Goal: Task Accomplishment & Management: Manage account settings

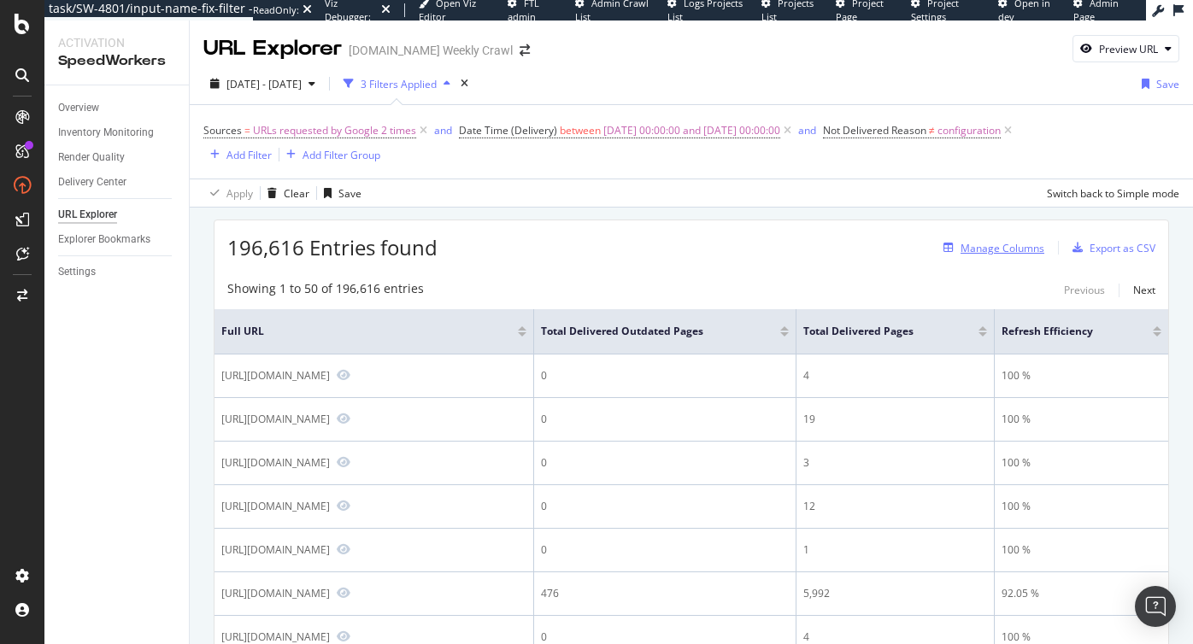
click at [991, 244] on div "Manage Columns" at bounding box center [1003, 248] width 84 height 15
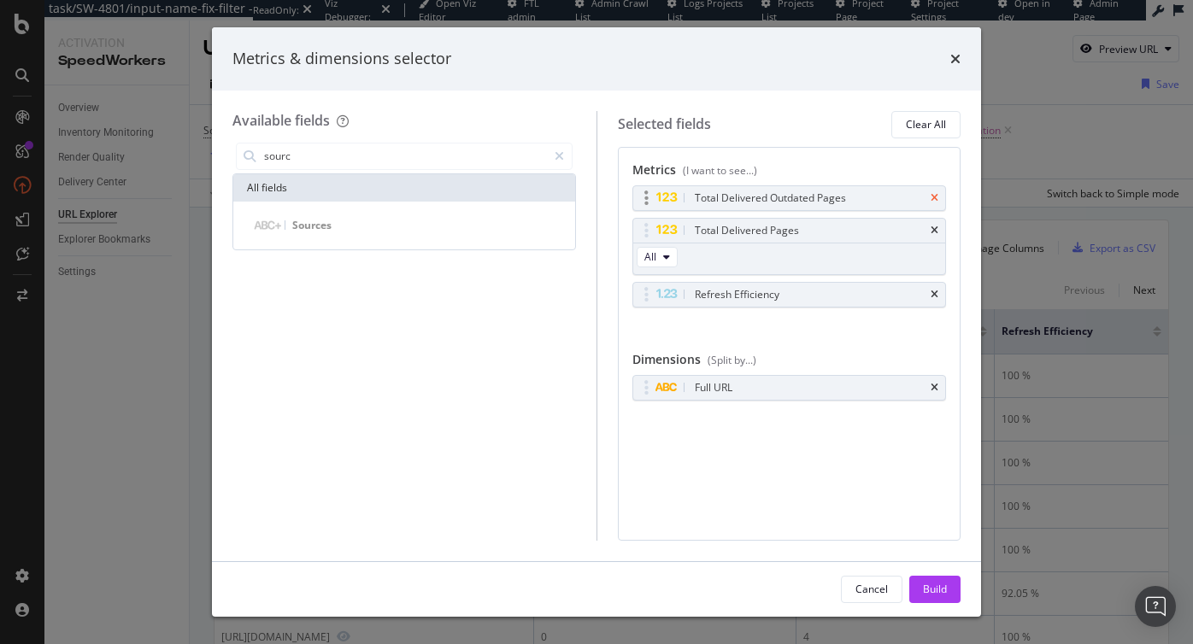
type input "sourc"
click at [933, 199] on icon "times" at bounding box center [935, 198] width 8 height 10
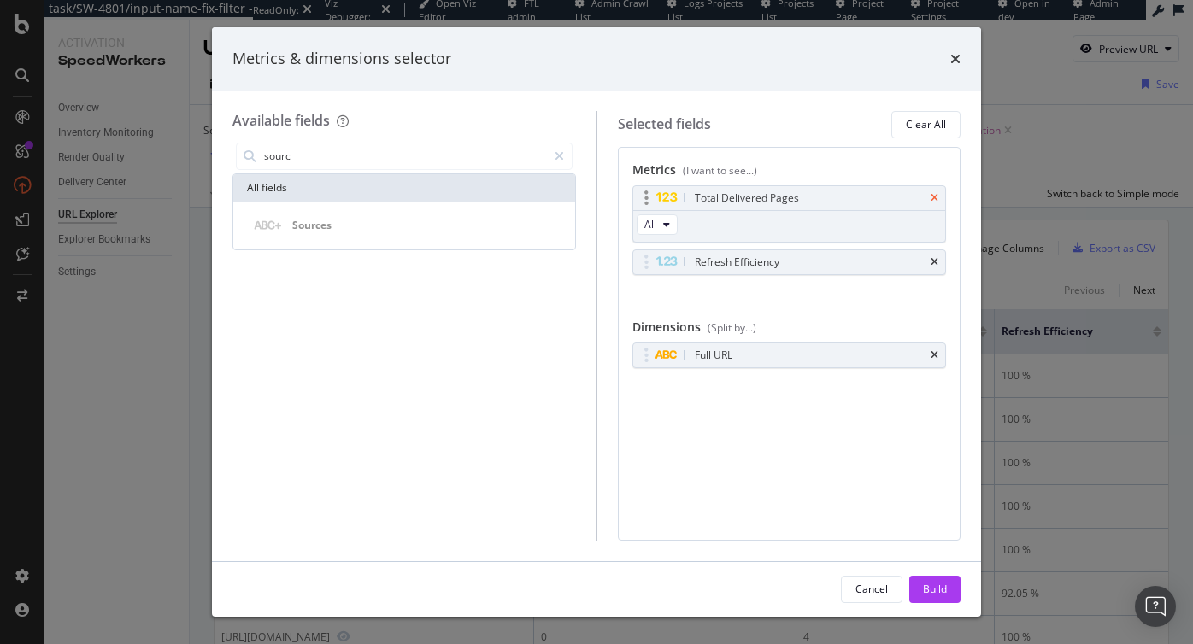
click at [936, 193] on icon "times" at bounding box center [935, 198] width 8 height 10
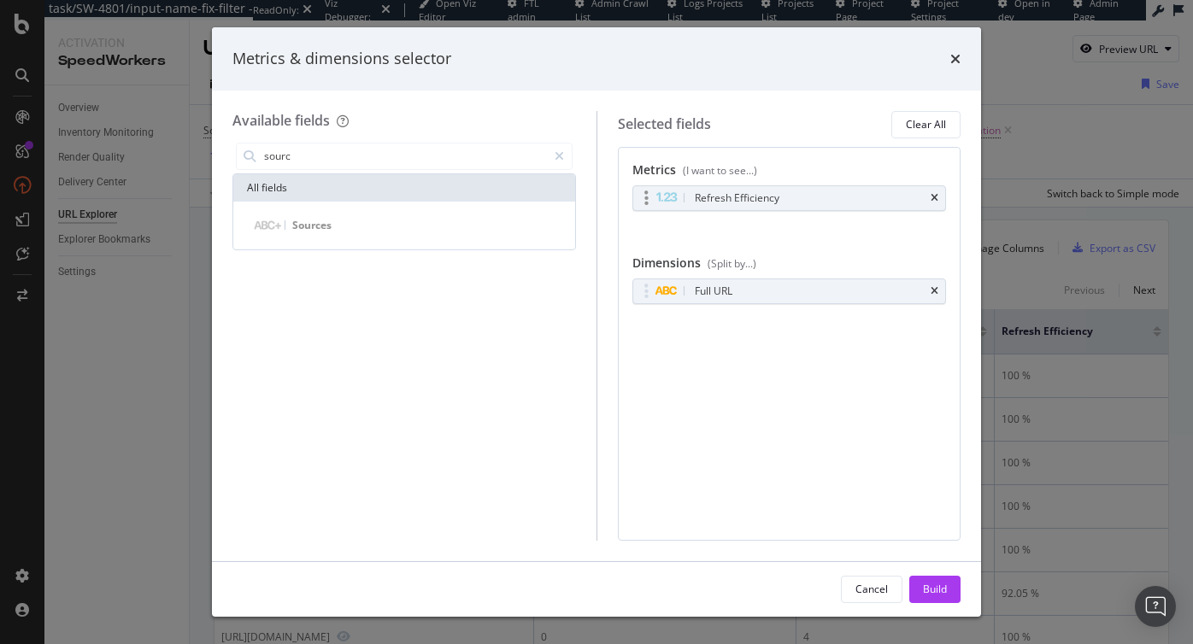
click at [928, 202] on div "Refresh Efficiency" at bounding box center [789, 198] width 313 height 24
click at [934, 199] on icon "times" at bounding box center [935, 198] width 8 height 10
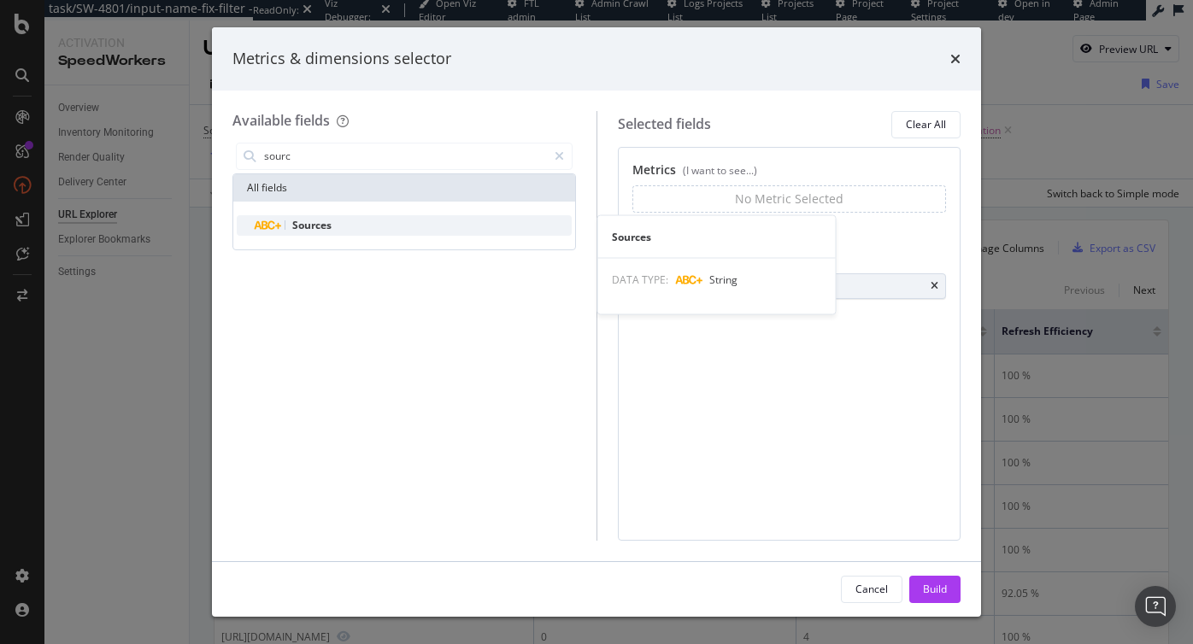
click at [377, 219] on div "Sources" at bounding box center [414, 225] width 315 height 21
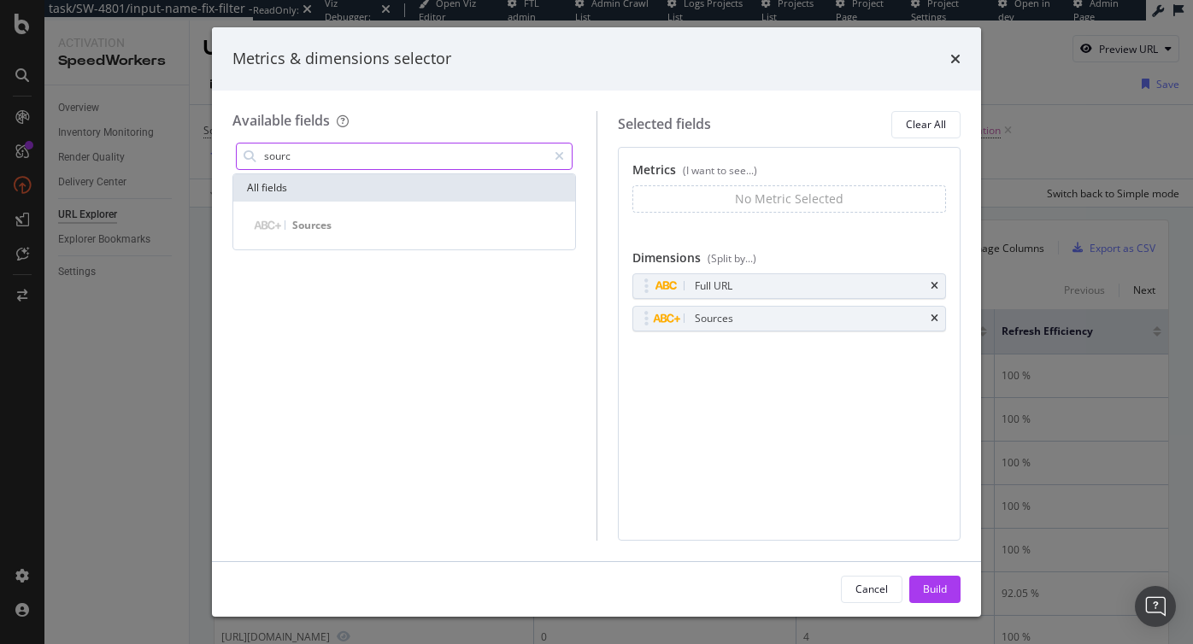
click at [364, 163] on input "sourc" at bounding box center [404, 157] width 285 height 26
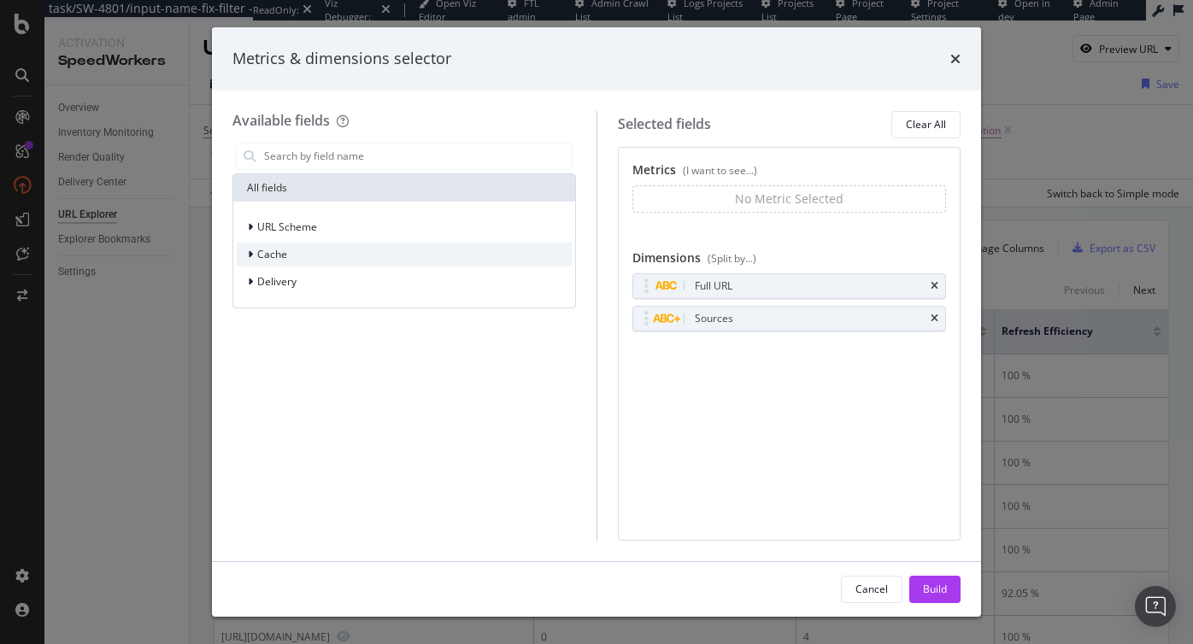
click at [287, 255] on div "Cache" at bounding box center [404, 255] width 335 height 24
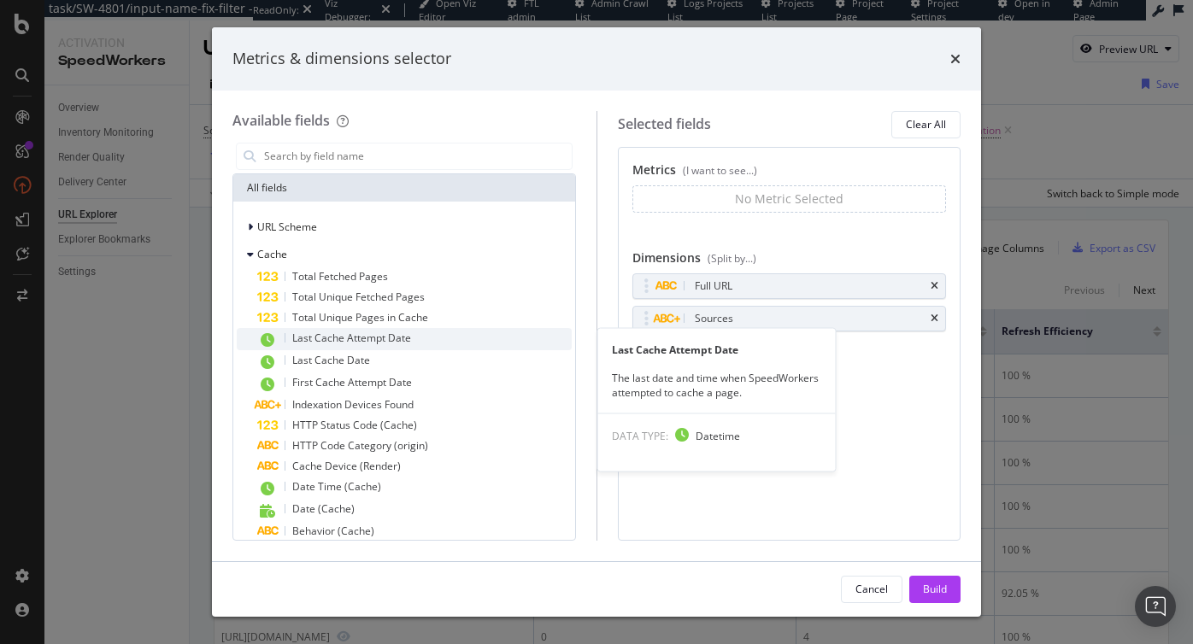
click at [339, 338] on span "Last Cache Attempt Date" at bounding box center [351, 338] width 119 height 15
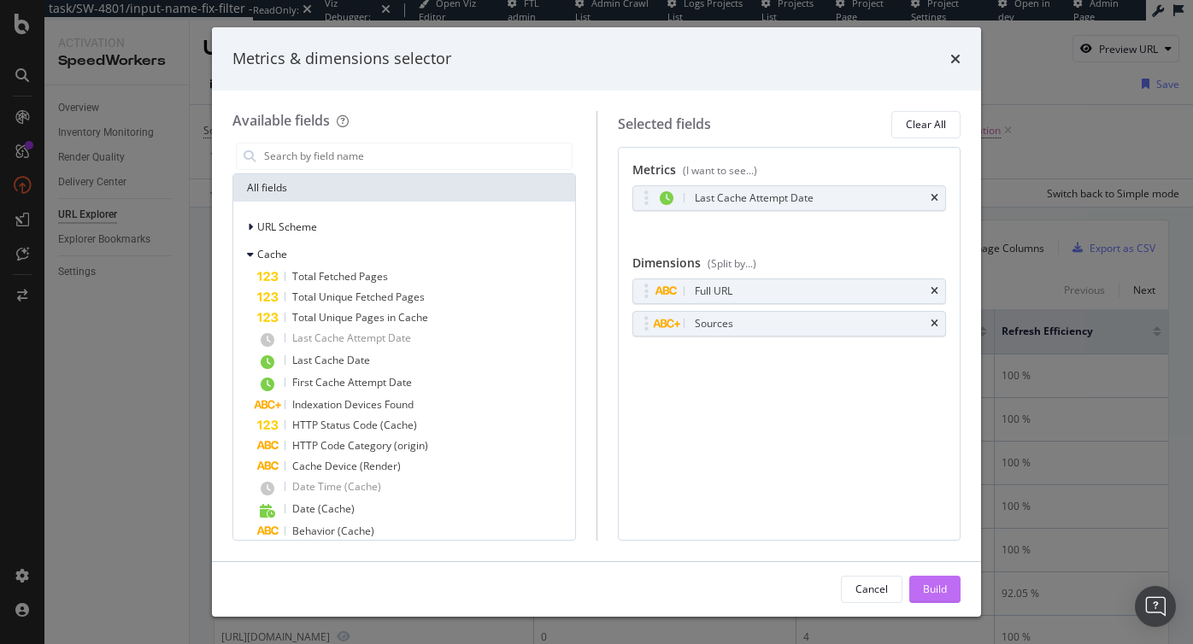
click at [923, 585] on div "Build" at bounding box center [935, 589] width 24 height 15
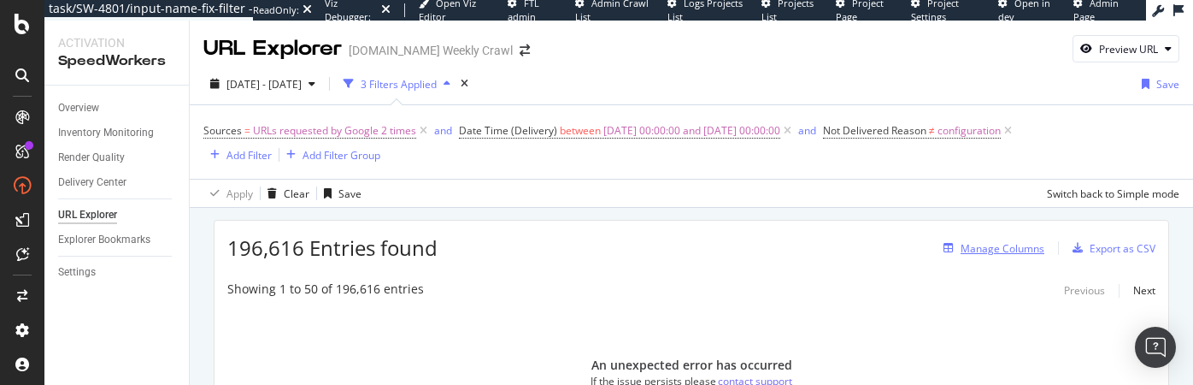
click at [976, 248] on div "Manage Columns" at bounding box center [1003, 248] width 84 height 15
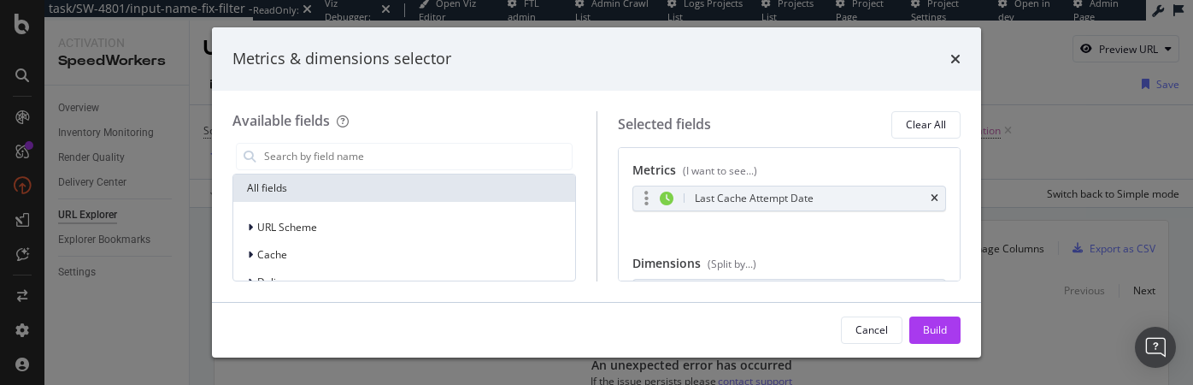
click at [933, 191] on div "Last Cache Attempt Date" at bounding box center [789, 198] width 313 height 24
click at [933, 203] on icon "times" at bounding box center [935, 198] width 8 height 10
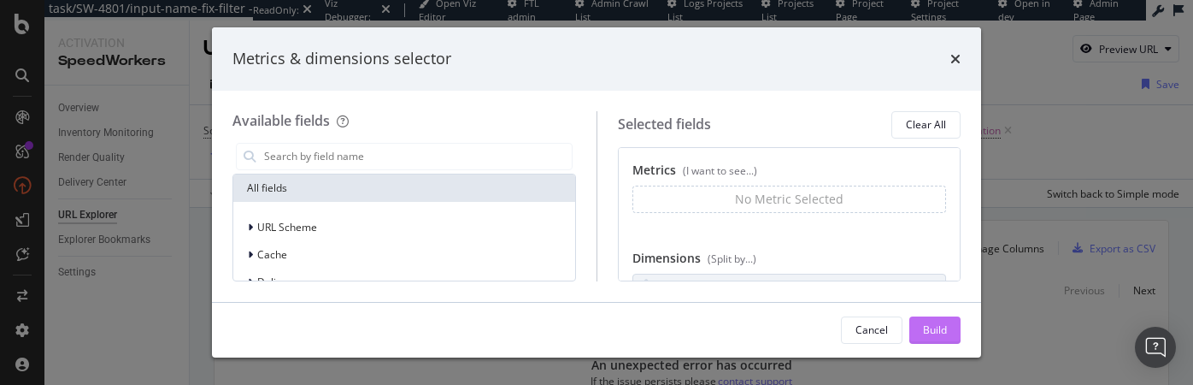
click at [925, 325] on div "Build" at bounding box center [935, 329] width 24 height 15
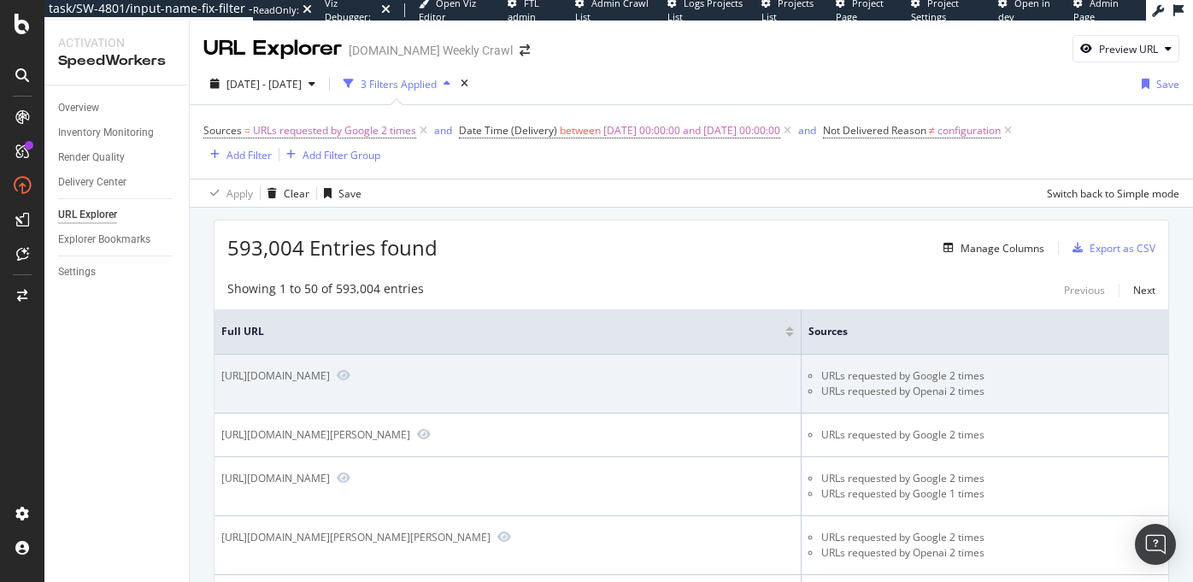
click at [934, 376] on li "URLs requested by Google 2 times" at bounding box center [991, 375] width 340 height 15
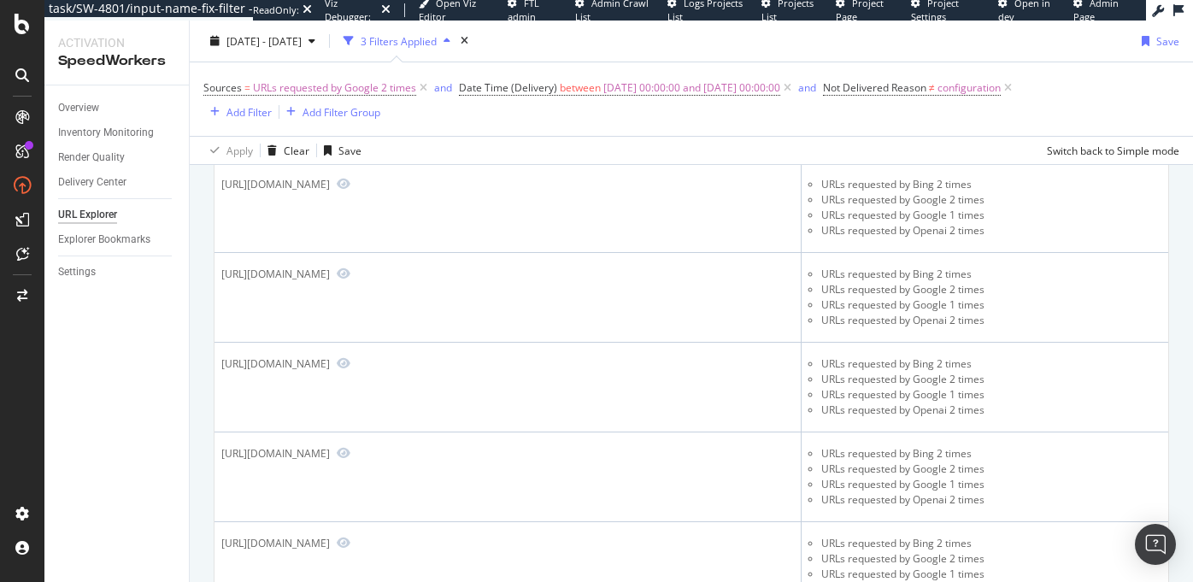
scroll to position [3711, 0]
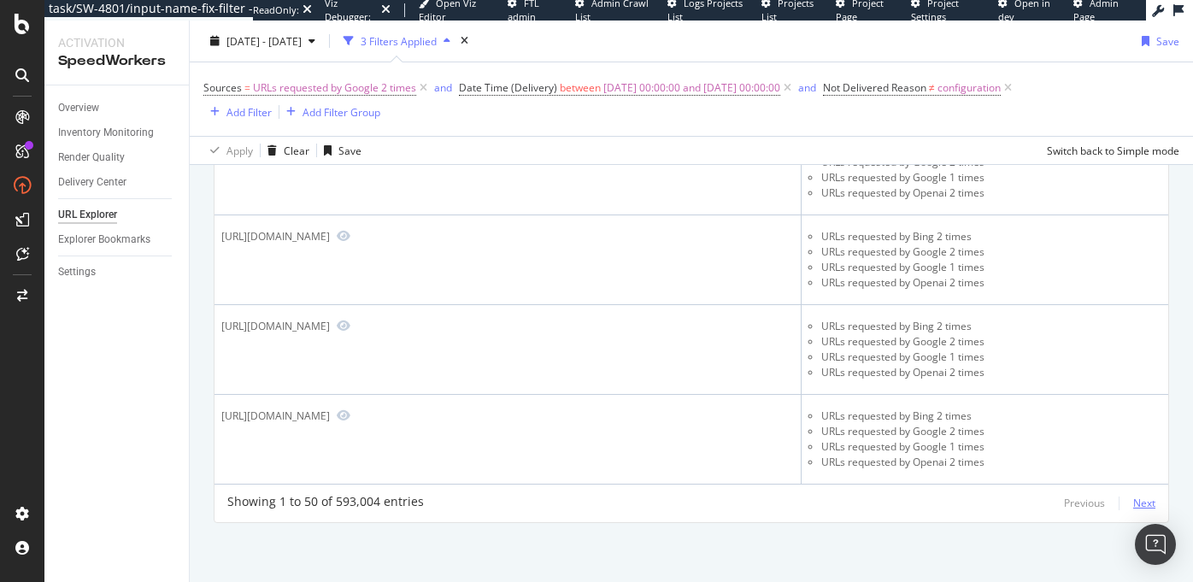
click at [1141, 507] on div "Next" at bounding box center [1144, 503] width 22 height 15
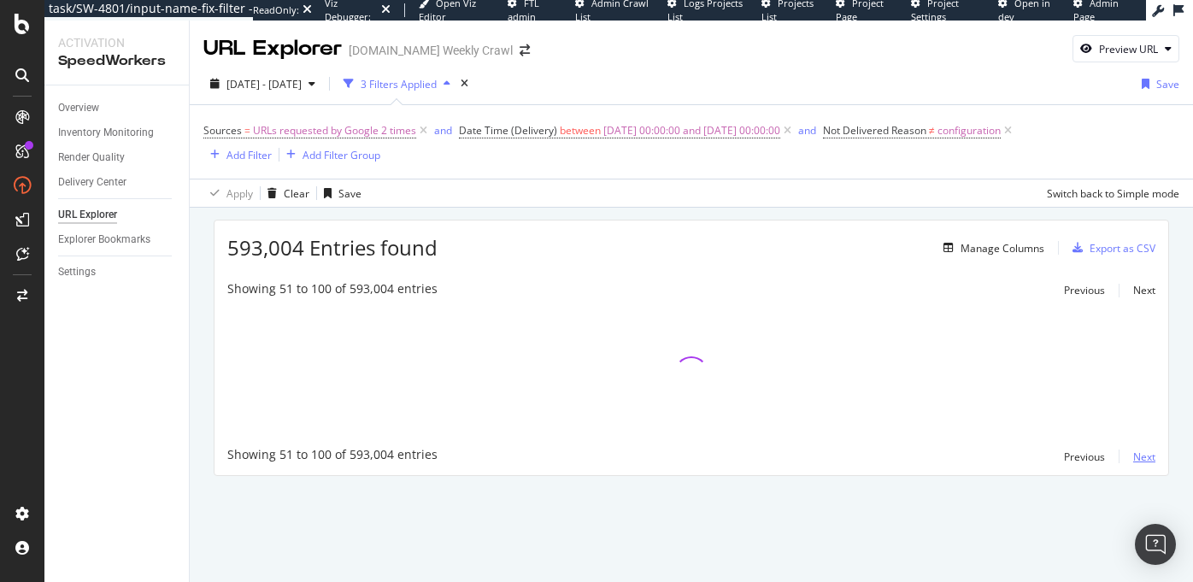
scroll to position [0, 0]
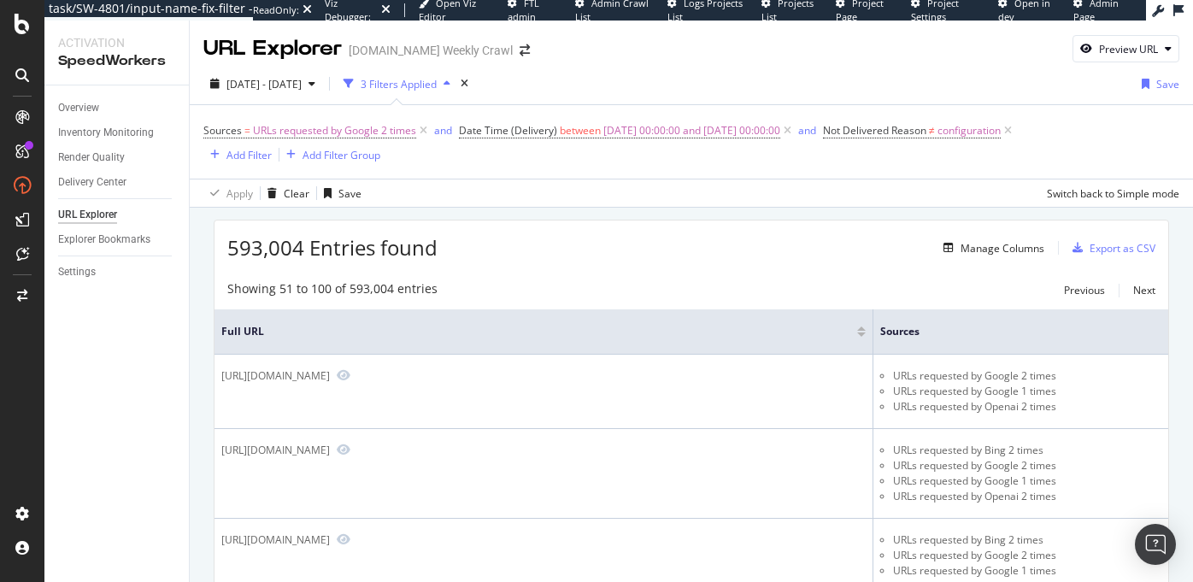
click at [689, 50] on div "URL Explorer levi.com Weekly Crawl Preview URL" at bounding box center [691, 42] width 1003 height 43
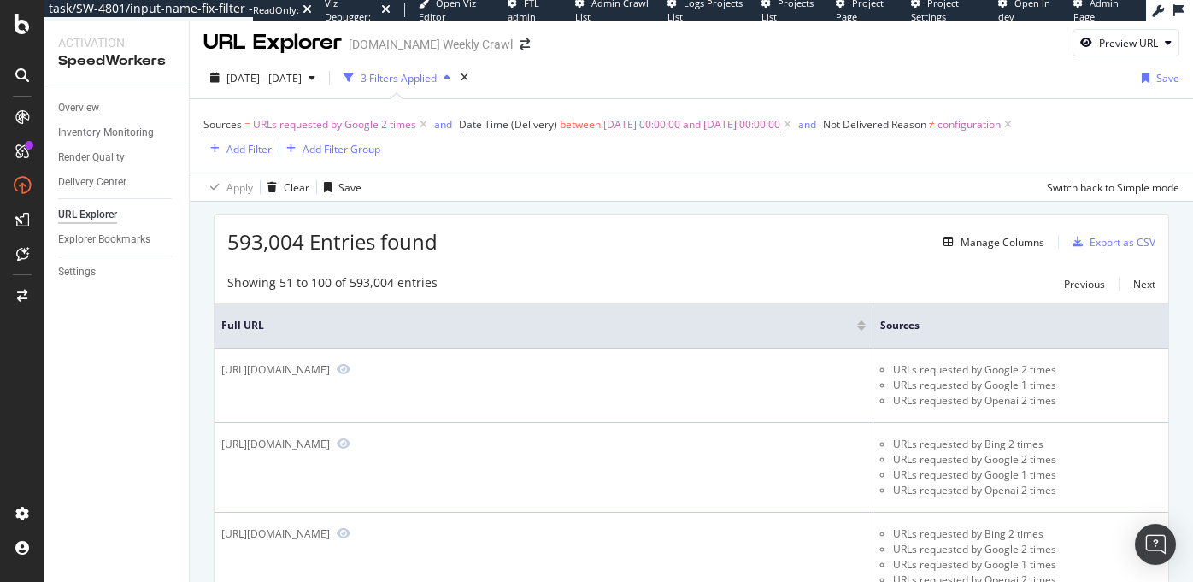
click at [548, 278] on div "Showing 51 to 100 of 593,004 entries Previous Next" at bounding box center [692, 284] width 954 height 21
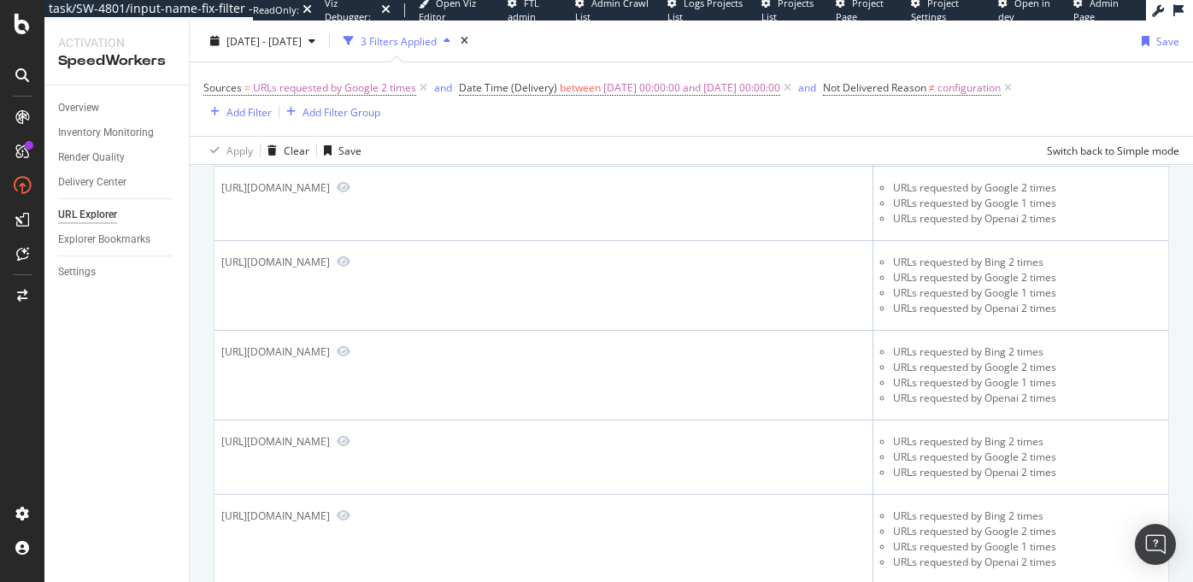
scroll to position [0, 0]
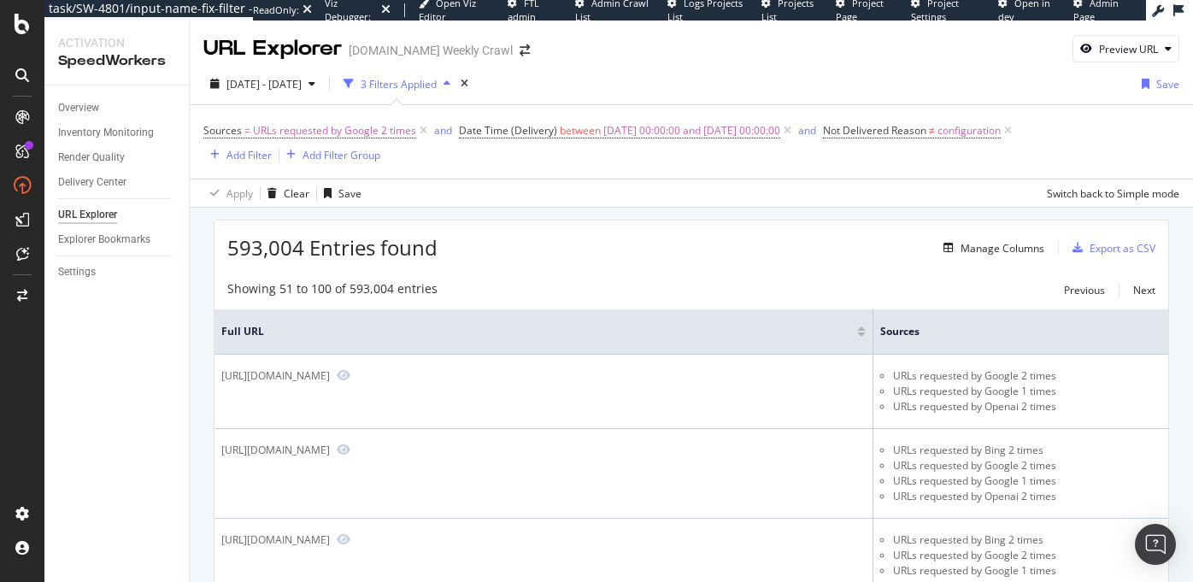
click at [740, 62] on div "URL Explorer levi.com Weekly Crawl Preview URL" at bounding box center [691, 42] width 1003 height 43
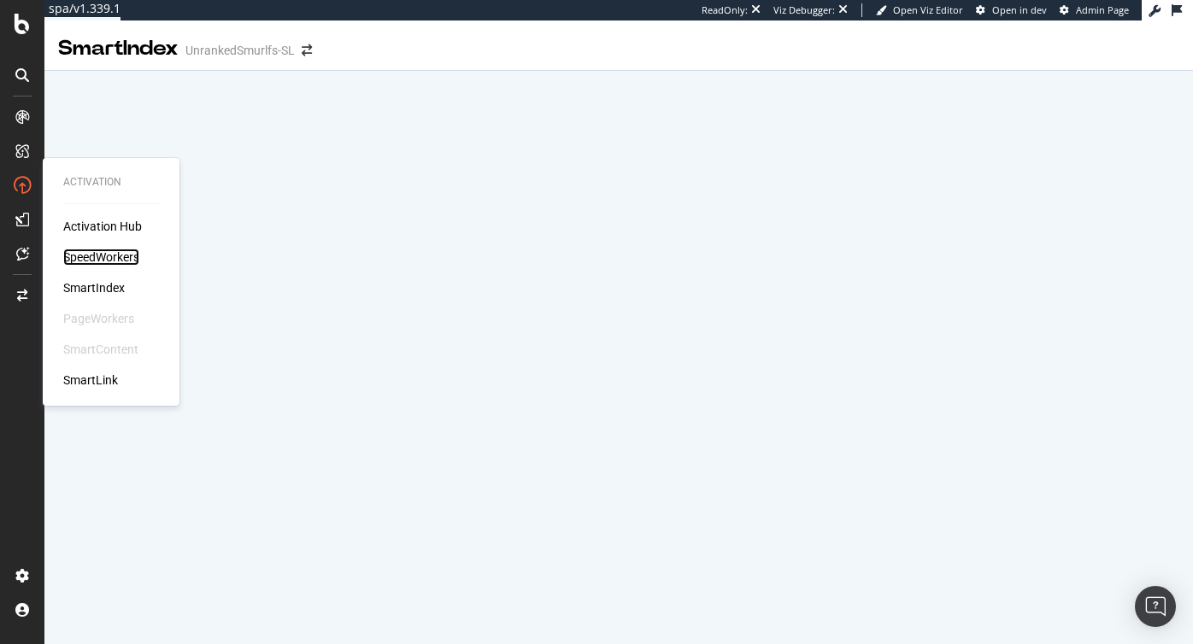
click at [105, 257] on div "SpeedWorkers" at bounding box center [101, 257] width 76 height 17
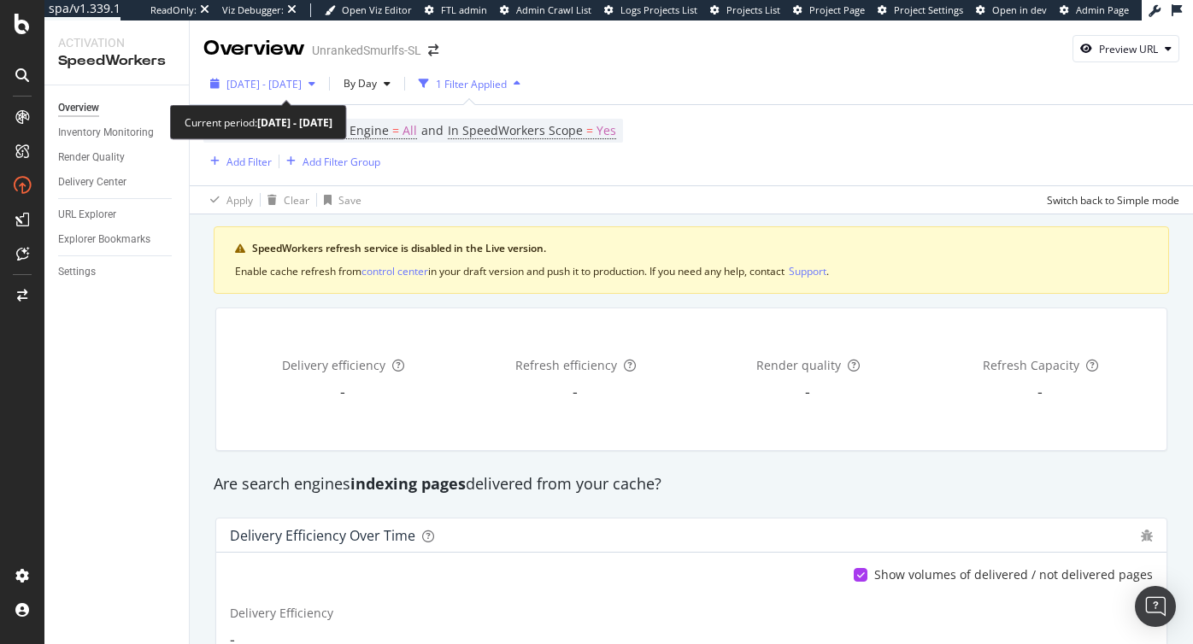
click at [302, 90] on span "2025 Sep. 16th - Oct. 13th" at bounding box center [264, 84] width 75 height 15
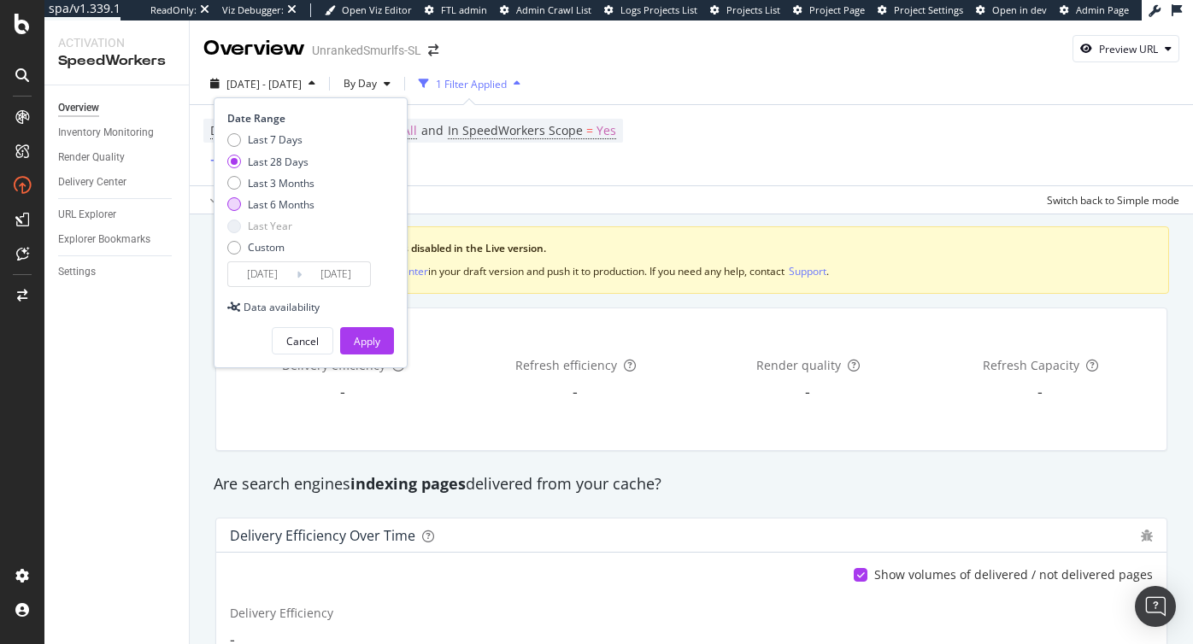
click at [281, 203] on div "Last 6 Months" at bounding box center [281, 204] width 67 height 15
type input "2025/04/14"
click at [362, 335] on div "Apply" at bounding box center [367, 341] width 26 height 15
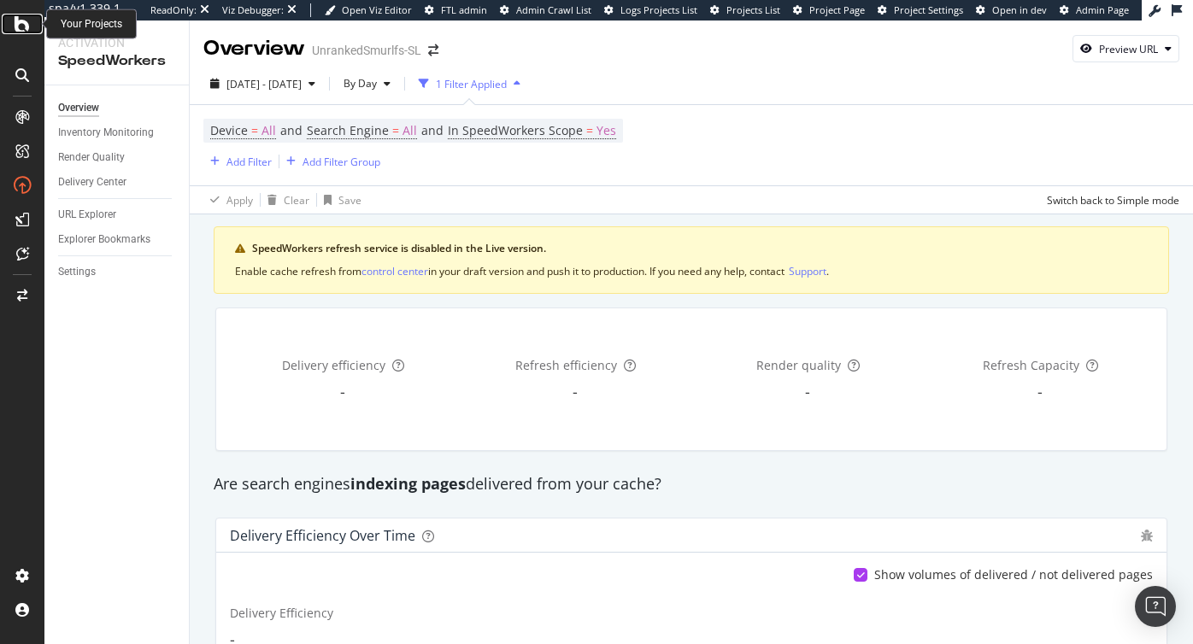
click at [21, 32] on icon at bounding box center [22, 24] width 15 height 21
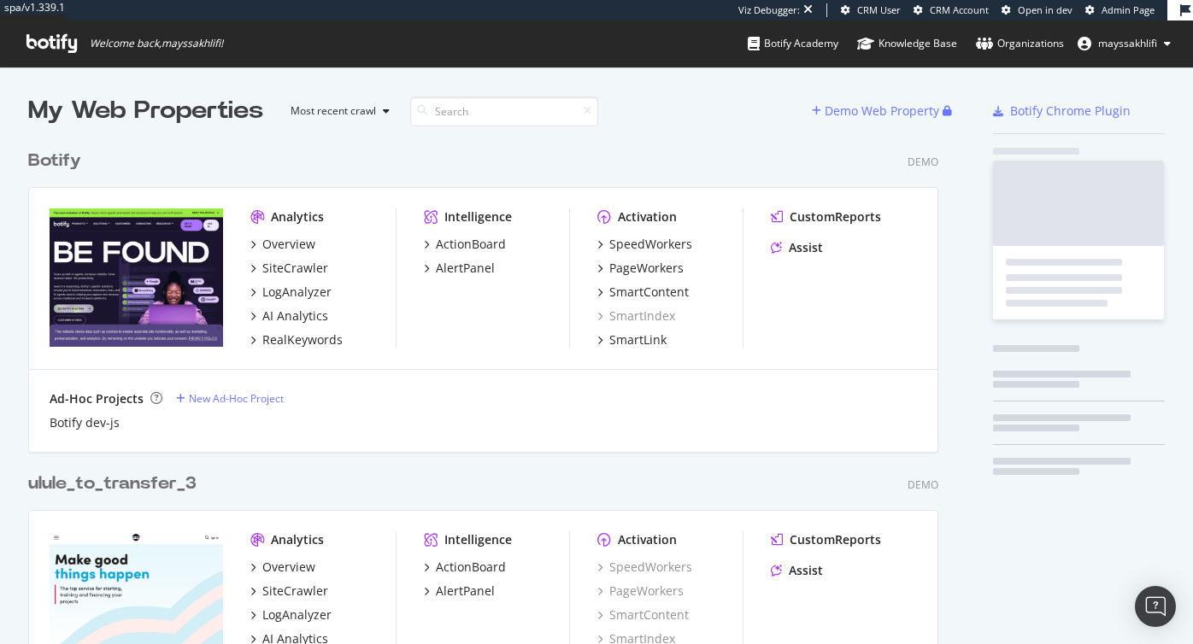
scroll to position [644, 1193]
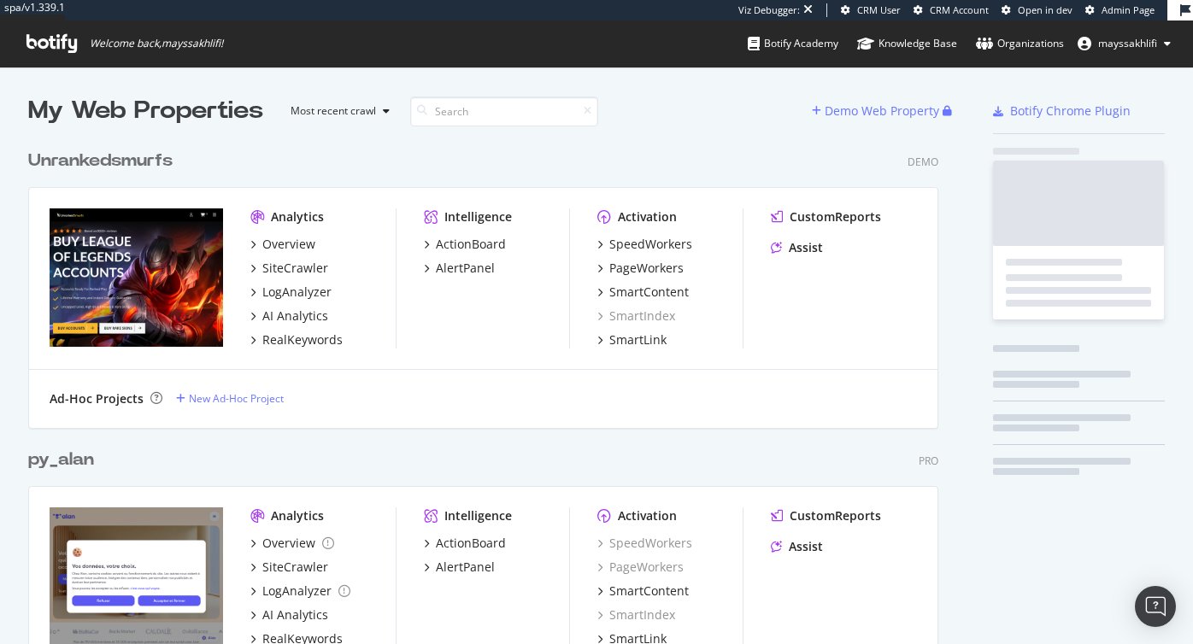
scroll to position [897, 924]
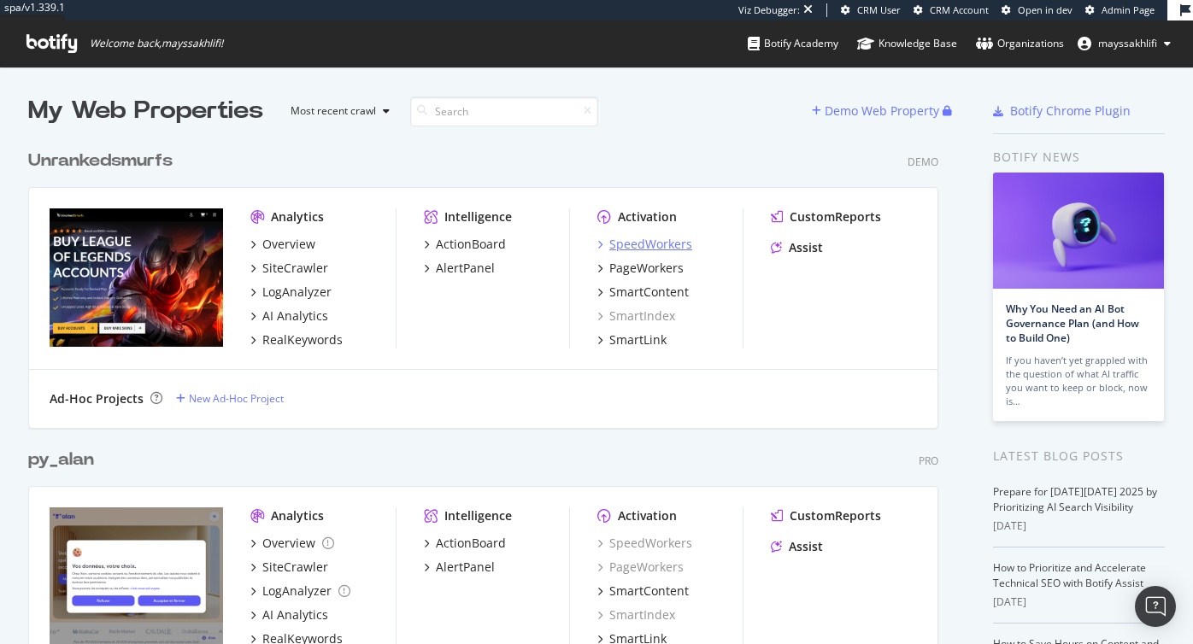
click at [635, 246] on div "SpeedWorkers" at bounding box center [650, 244] width 83 height 17
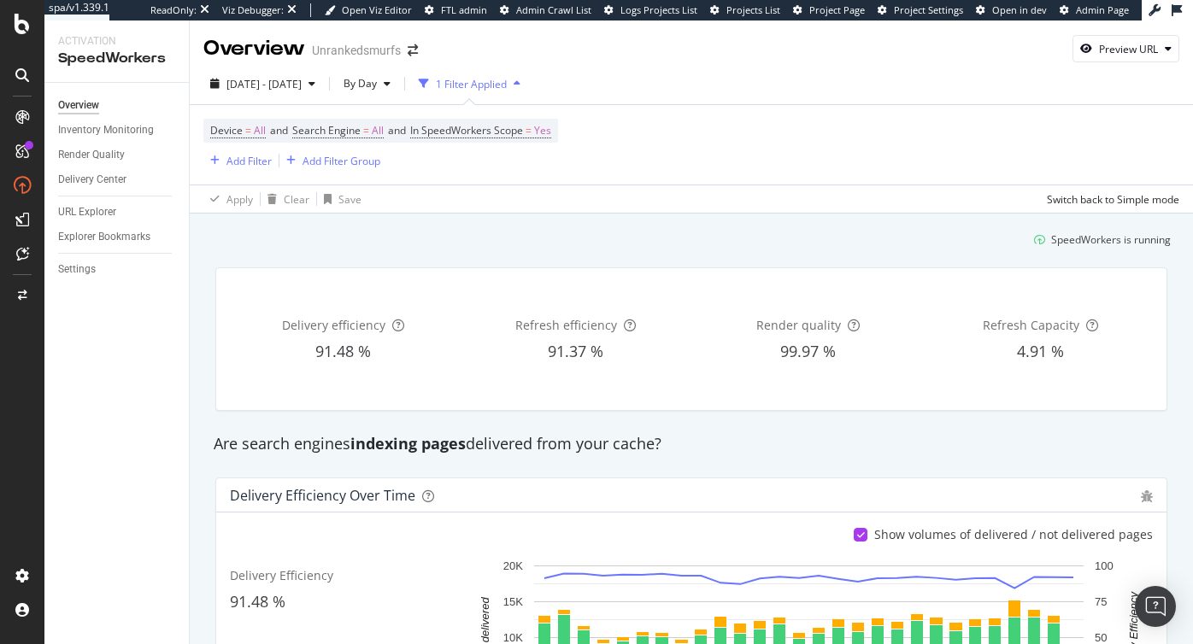
click at [522, 253] on div "SpeedWorkers is running" at bounding box center [691, 240] width 973 height 28
click at [97, 210] on div "URL Explorer" at bounding box center [87, 212] width 58 height 18
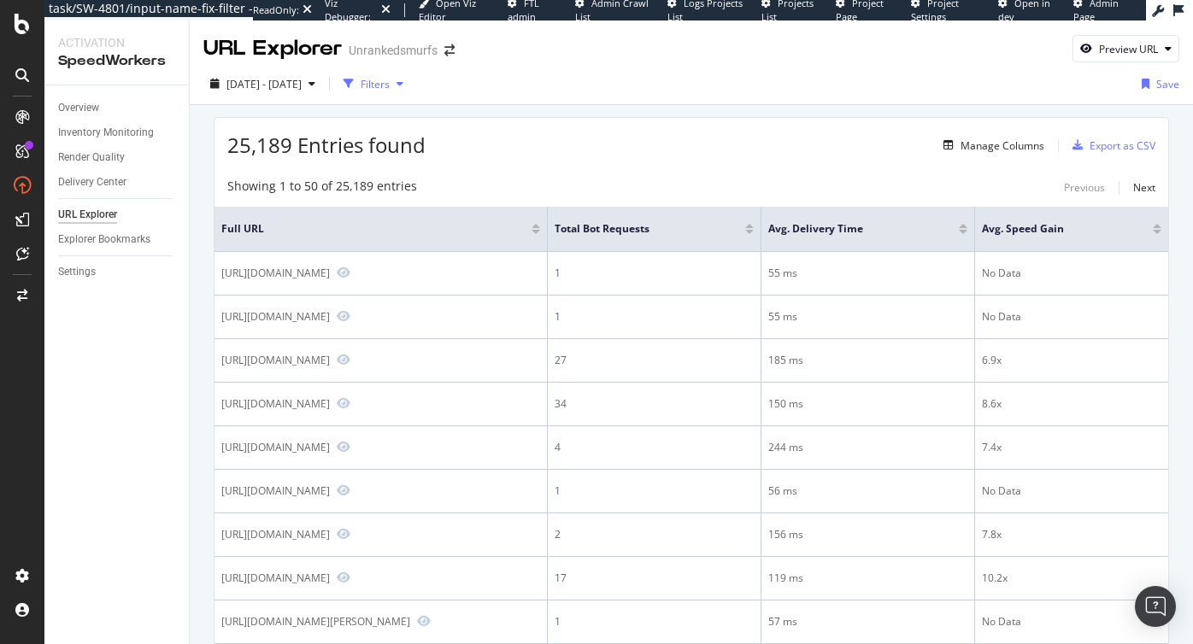
click at [390, 88] on div "Filters" at bounding box center [375, 84] width 29 height 15
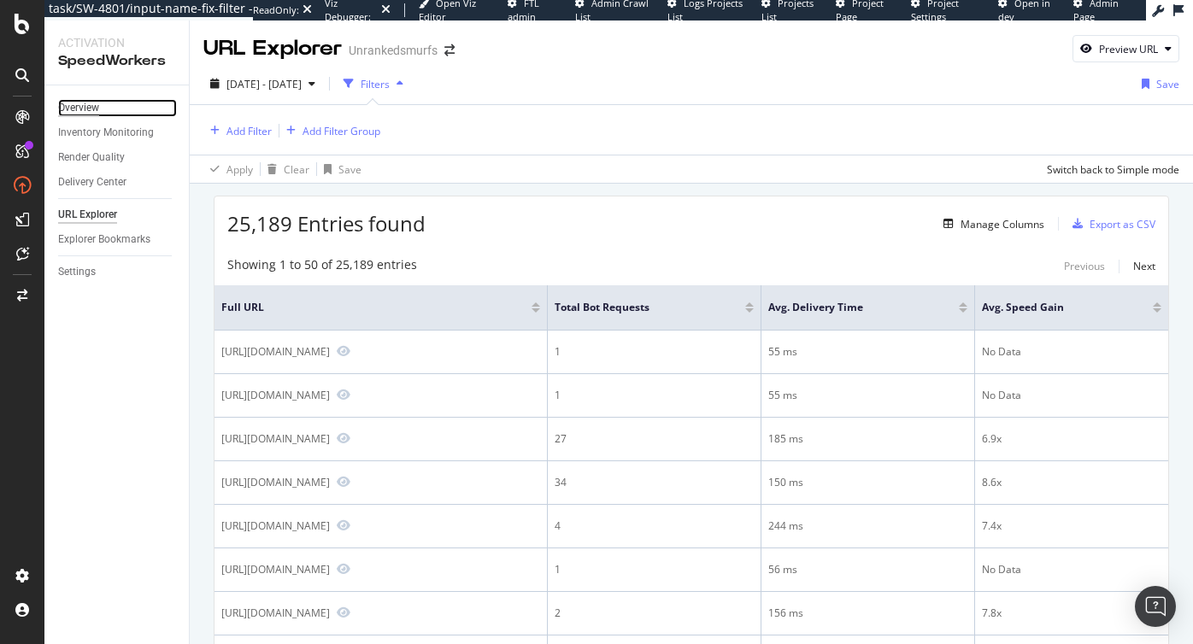
click at [82, 103] on div "Overview" at bounding box center [78, 108] width 41 height 18
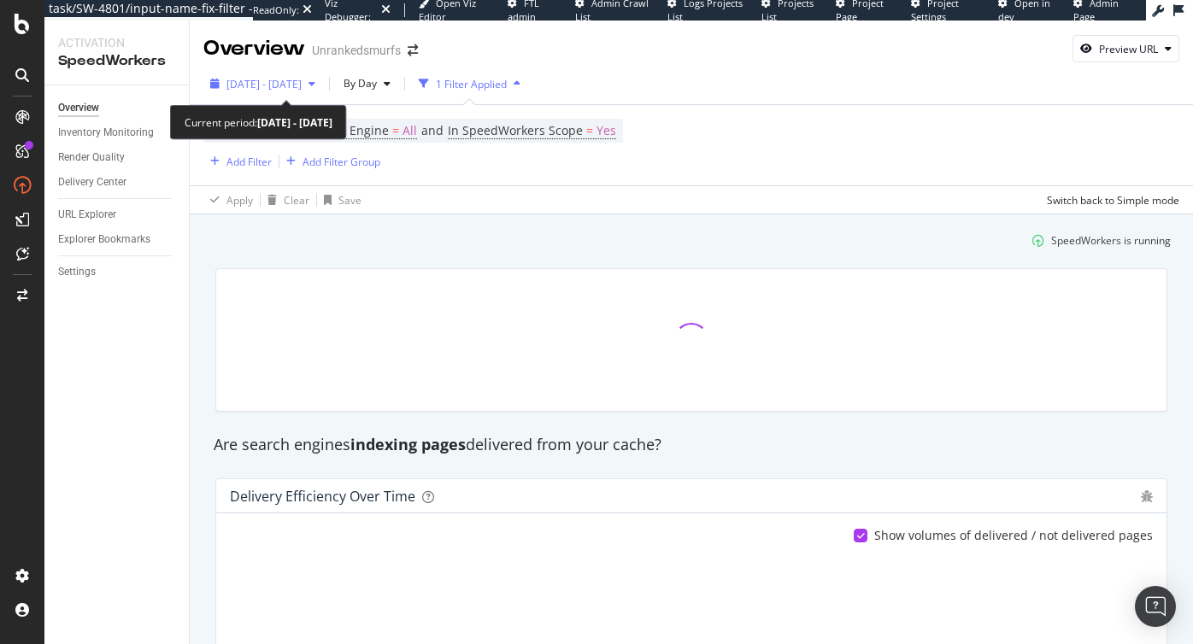
click at [302, 86] on span "[DATE] - [DATE]" at bounding box center [264, 84] width 75 height 15
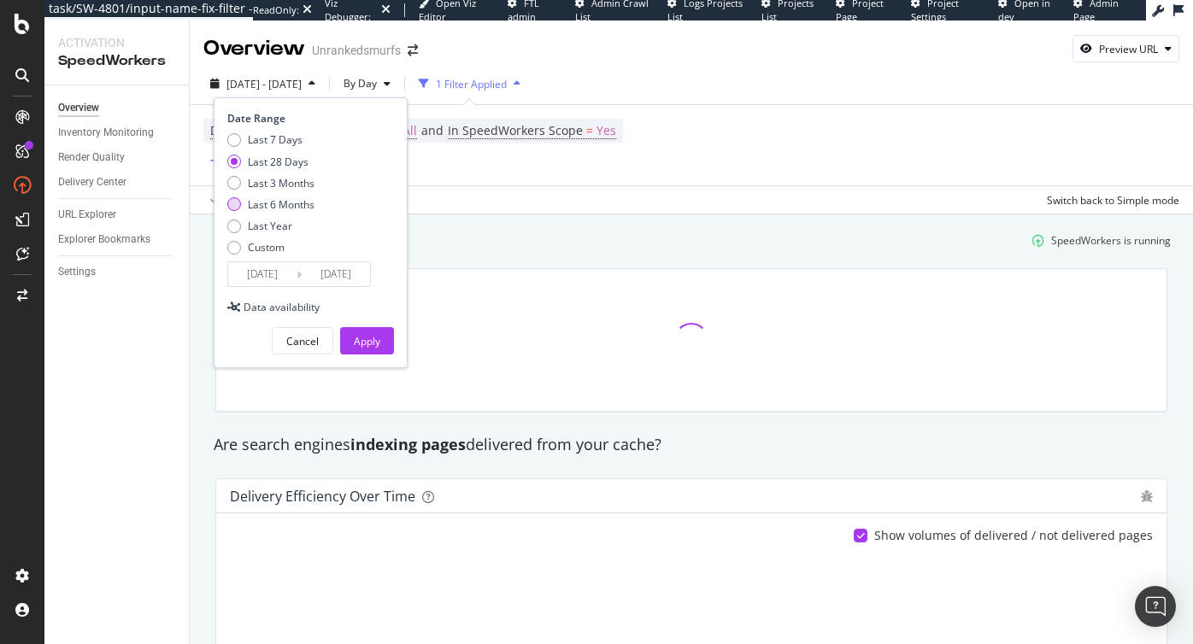
click at [284, 199] on div "Last 6 Months" at bounding box center [281, 204] width 67 height 15
type input "[DATE]"
click at [379, 337] on div "Apply" at bounding box center [367, 341] width 26 height 15
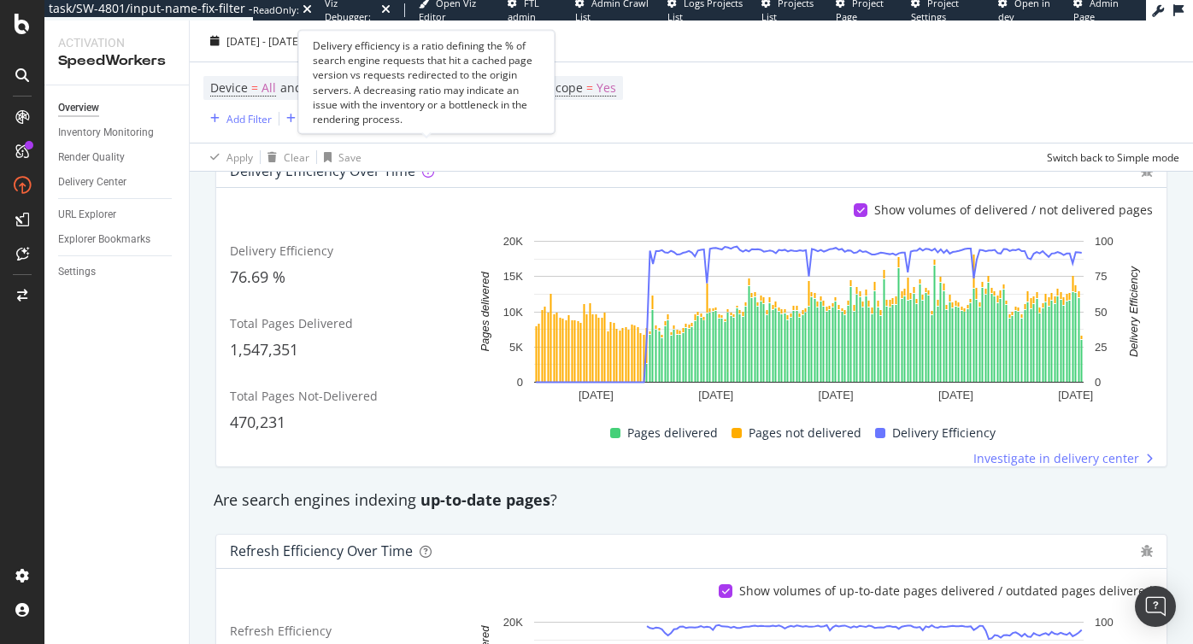
scroll to position [347, 0]
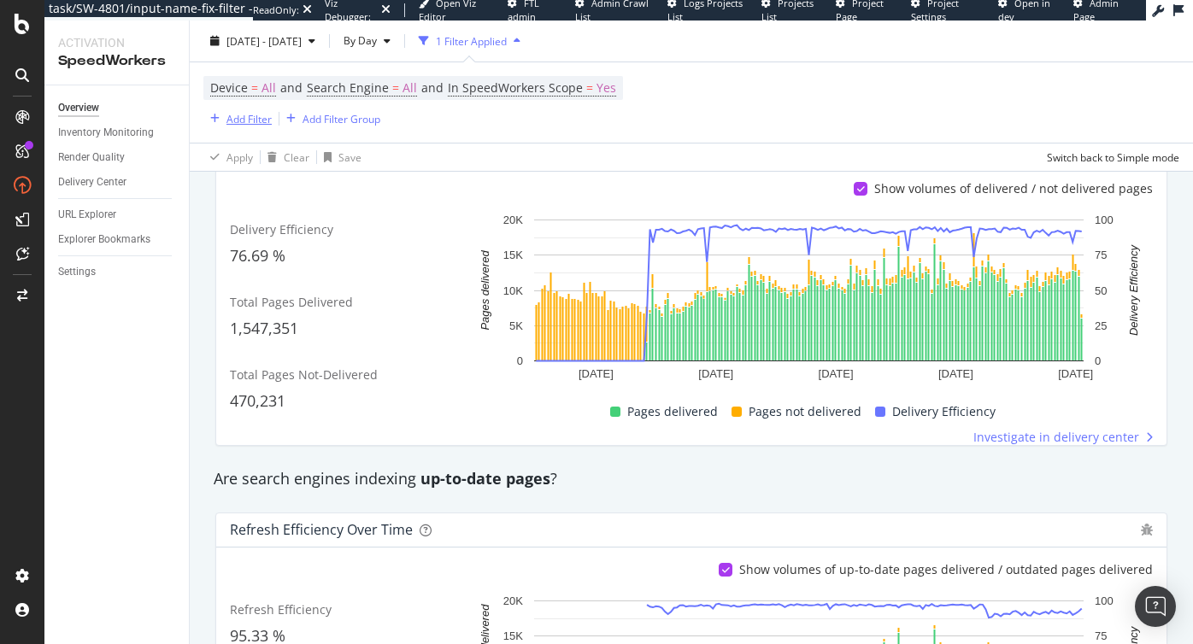
click at [249, 118] on div "Add Filter" at bounding box center [249, 118] width 45 height 15
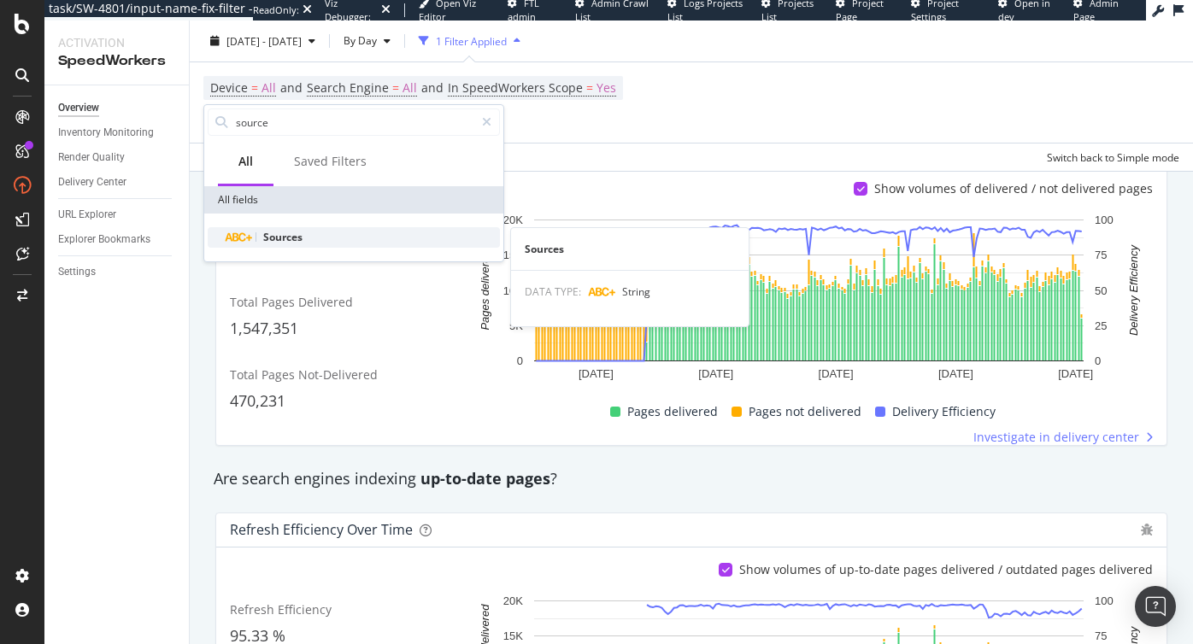
type input "source"
click at [269, 236] on span "Sources" at bounding box center [282, 237] width 39 height 15
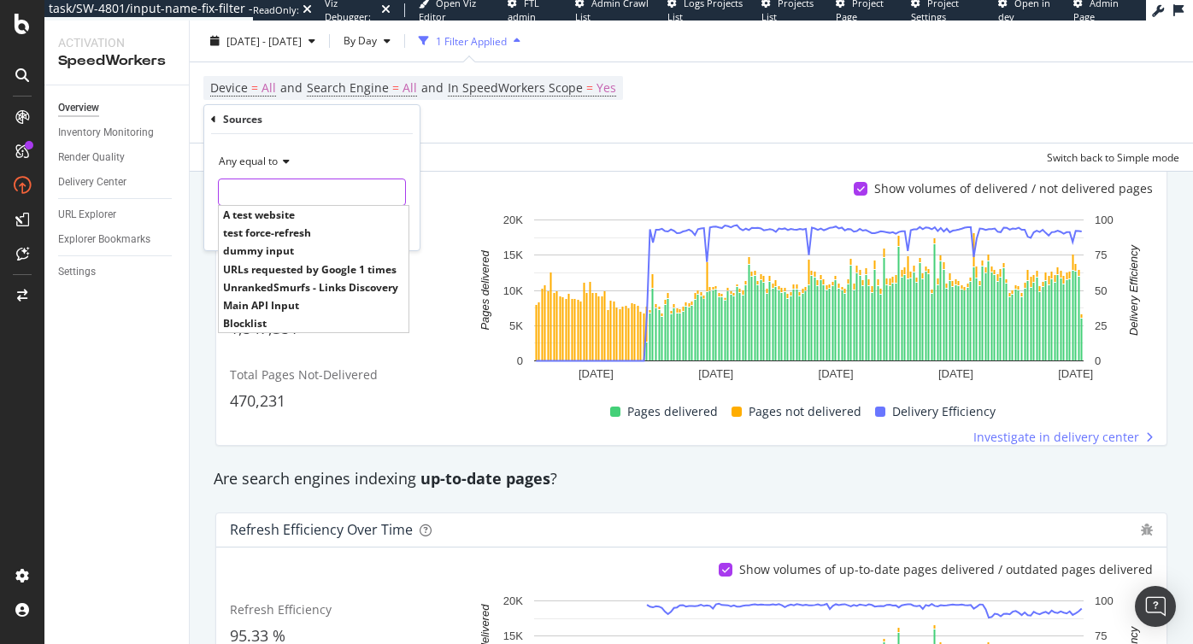
click at [256, 191] on input "text" at bounding box center [312, 192] width 186 height 27
click at [275, 268] on span "URLs requested by Google 1 times" at bounding box center [313, 269] width 181 height 15
type input "URLs requested by Google 1 times"
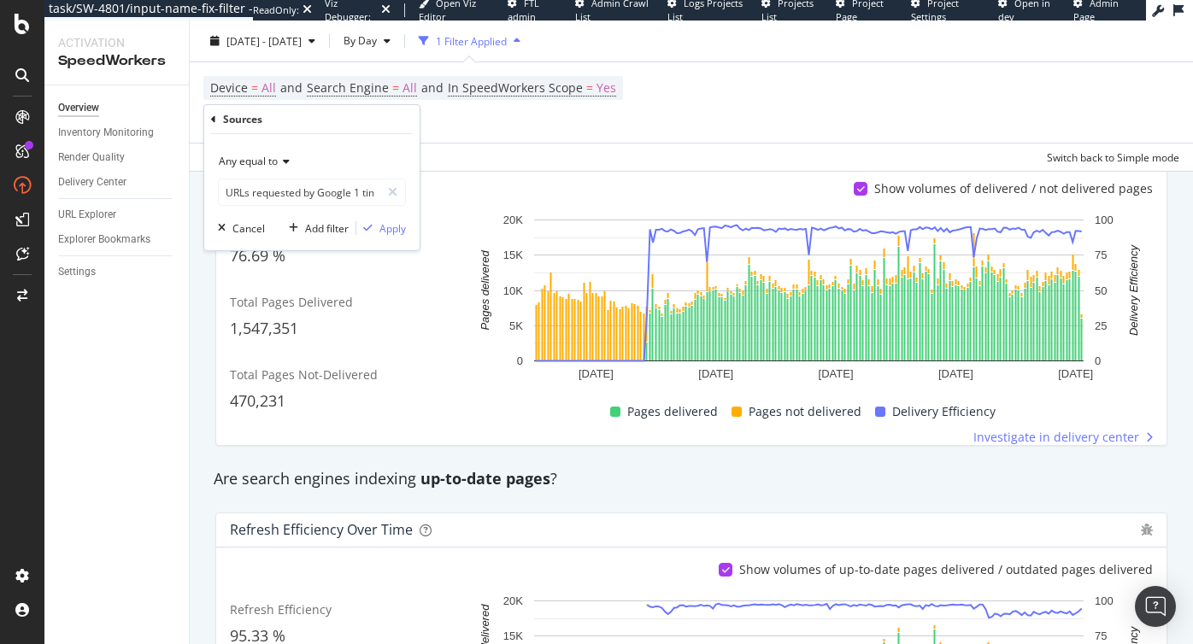
click at [383, 219] on div "Any equal to URLs requested by Google 1 times URLs requested by Google 1 times …" at bounding box center [311, 192] width 215 height 116
click at [387, 226] on div "Apply" at bounding box center [393, 228] width 26 height 15
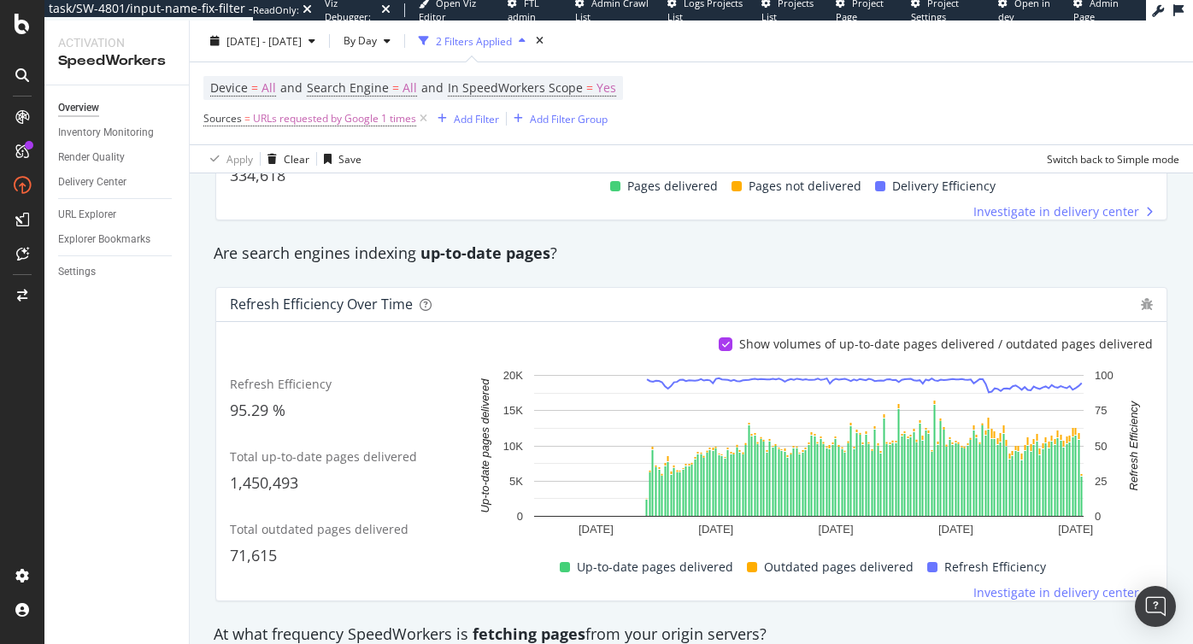
scroll to position [612, 0]
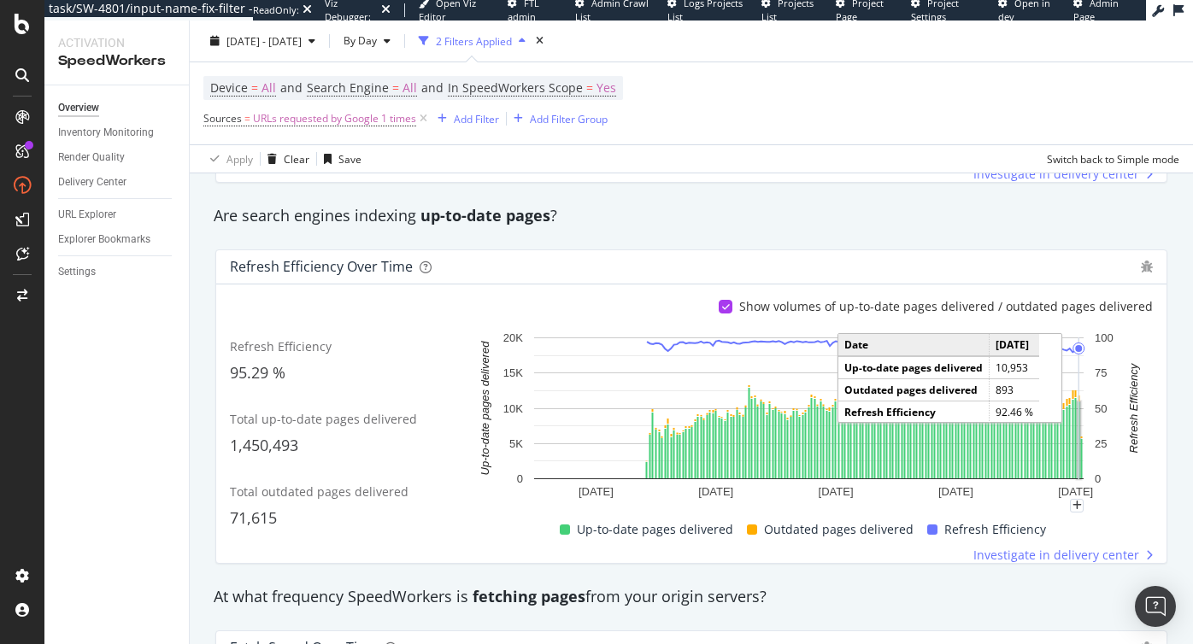
click at [1078, 425] on rect "A chart." at bounding box center [1079, 440] width 3 height 77
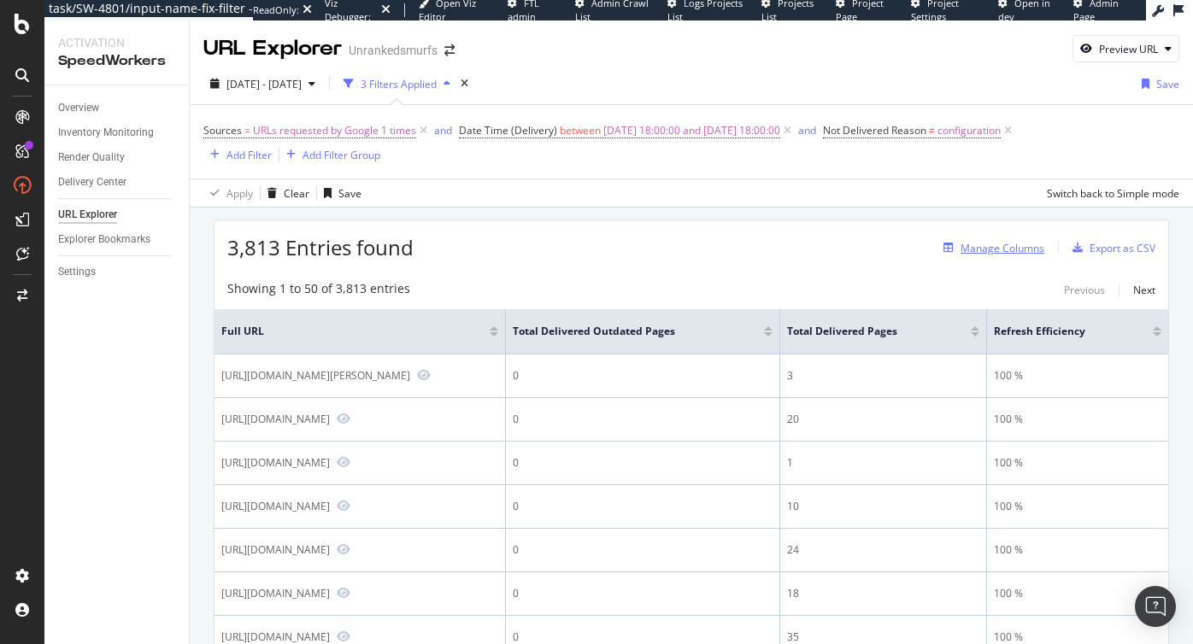
click at [1012, 257] on div "Manage Columns" at bounding box center [991, 247] width 108 height 19
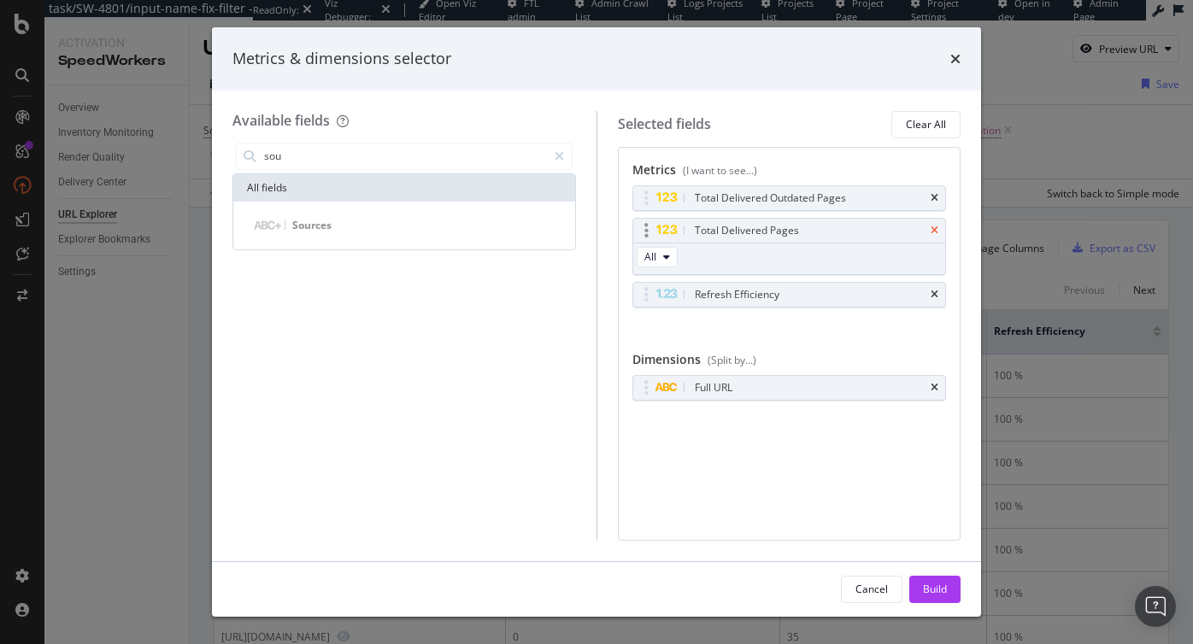
type input "sou"
click at [933, 234] on icon "times" at bounding box center [935, 231] width 8 height 10
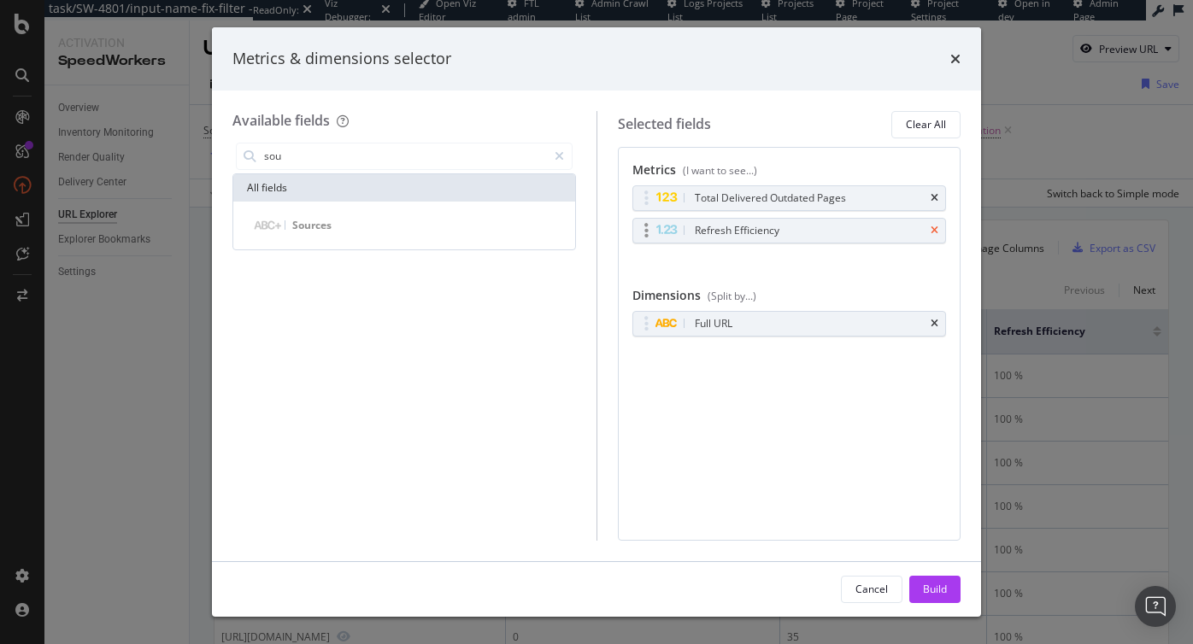
click at [931, 232] on icon "times" at bounding box center [935, 231] width 8 height 10
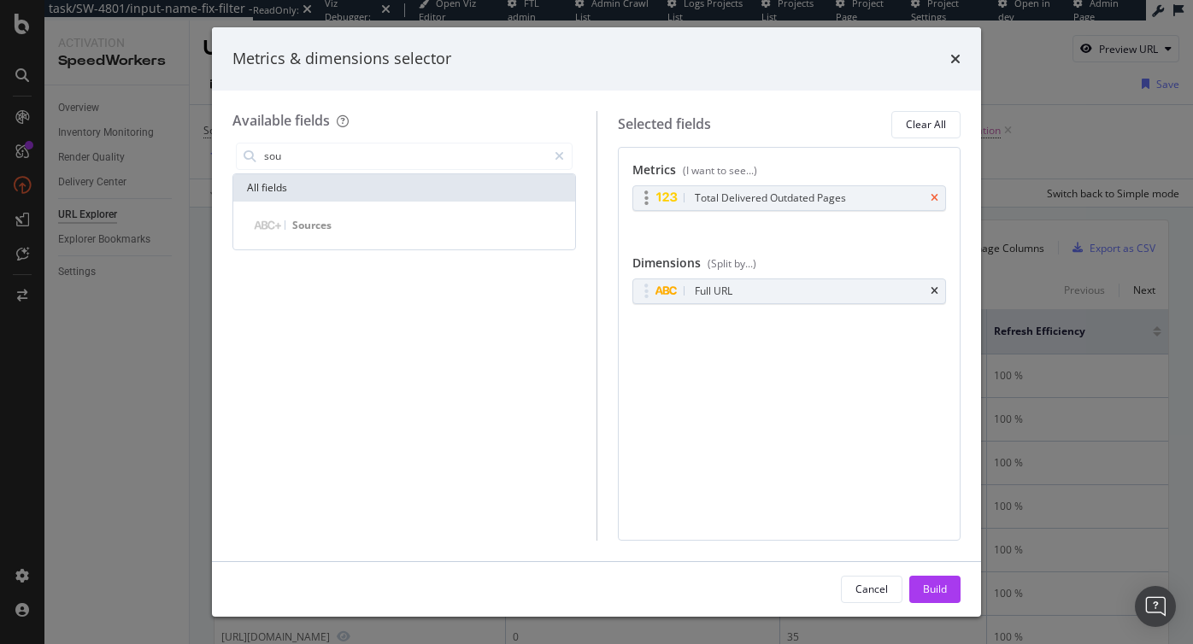
click at [934, 194] on icon "times" at bounding box center [935, 198] width 8 height 10
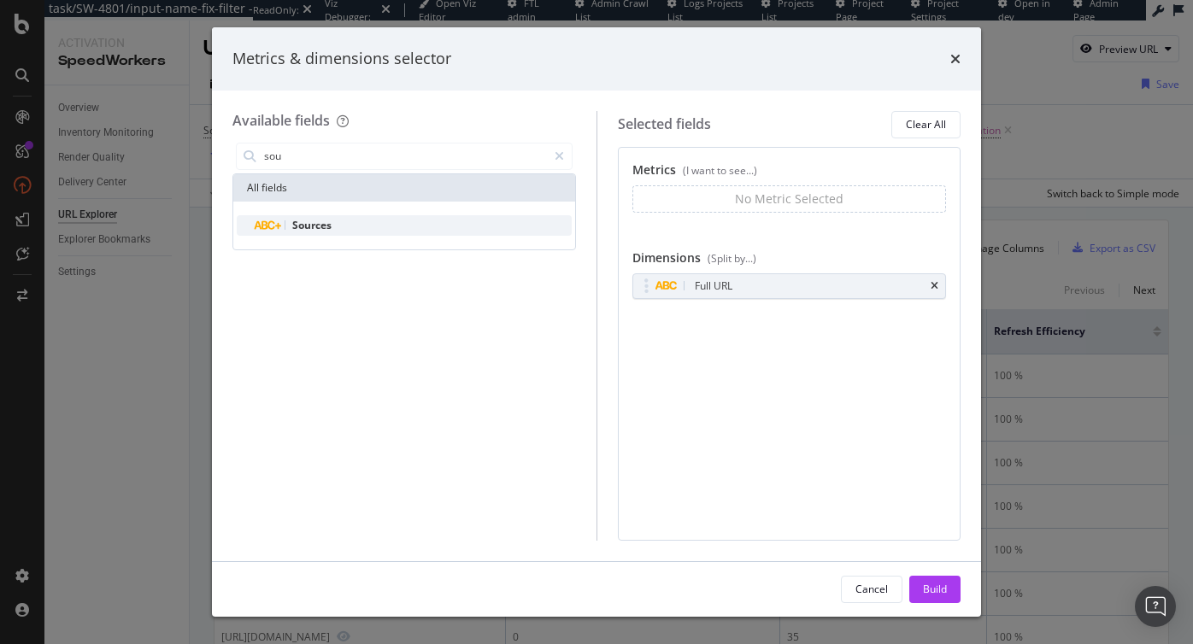
click at [345, 218] on div "Sources" at bounding box center [414, 225] width 315 height 21
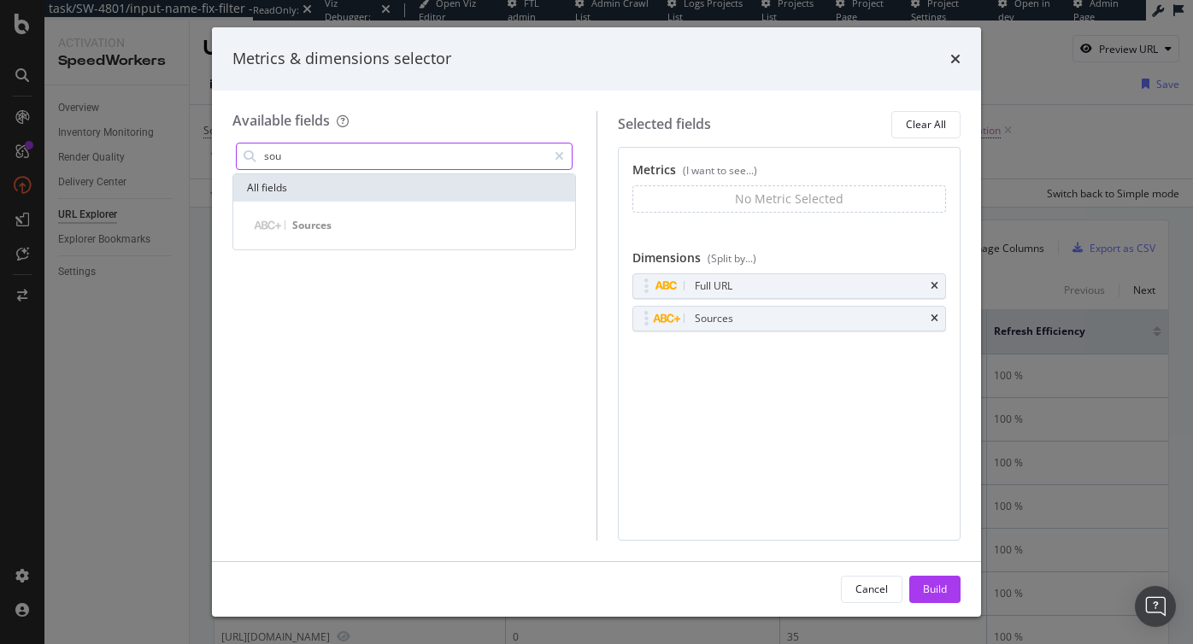
click at [362, 150] on input "sou" at bounding box center [404, 157] width 285 height 26
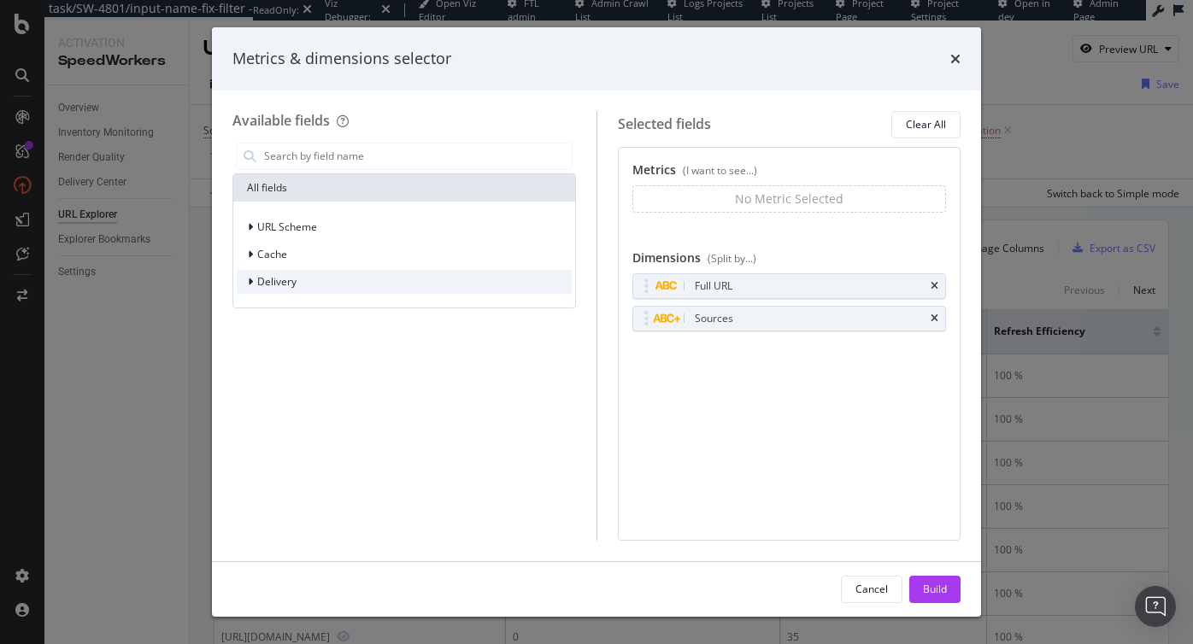
click at [292, 278] on span "Delivery" at bounding box center [276, 281] width 39 height 15
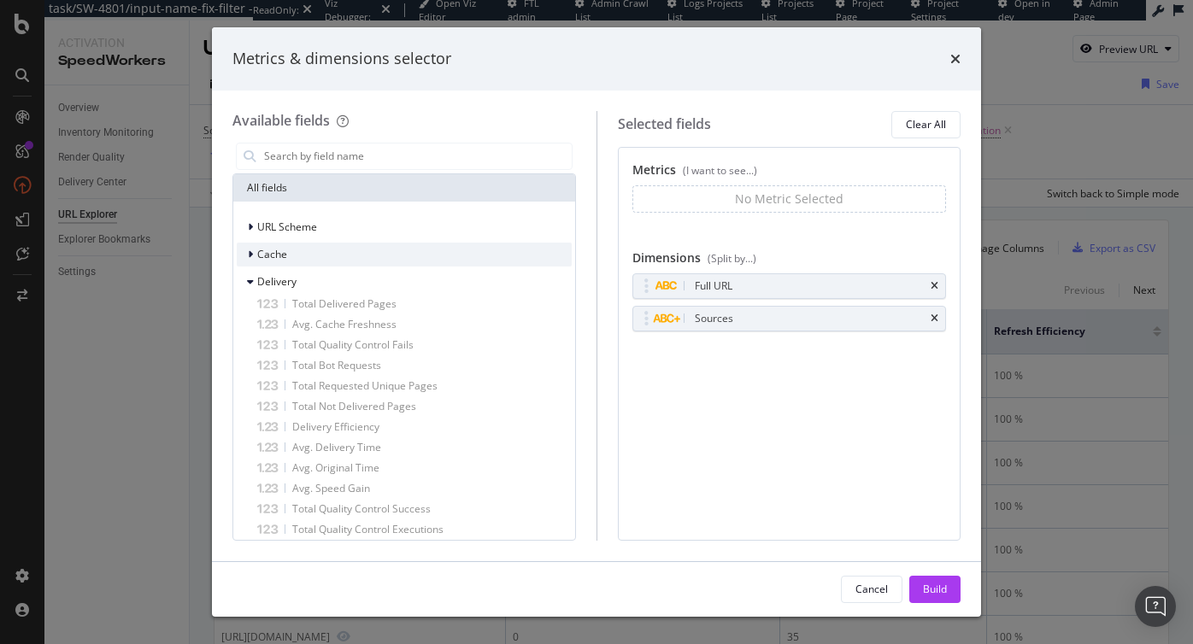
click at [277, 255] on span "Cache" at bounding box center [272, 254] width 30 height 15
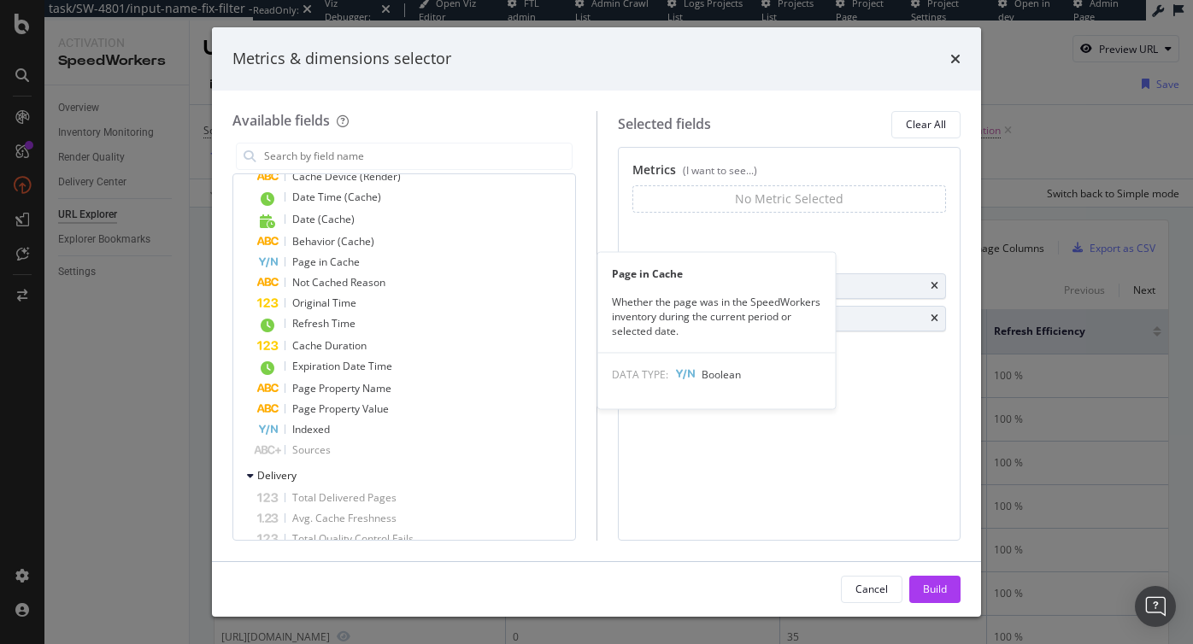
scroll to position [291, 0]
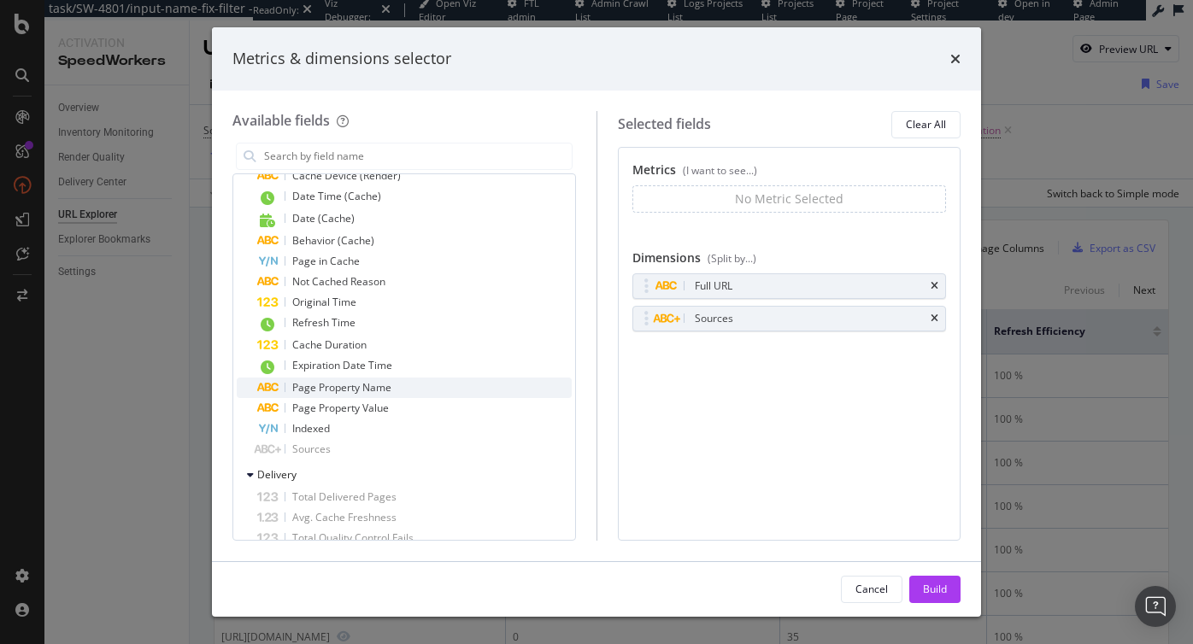
click at [368, 387] on span "Page Property Name" at bounding box center [341, 387] width 99 height 15
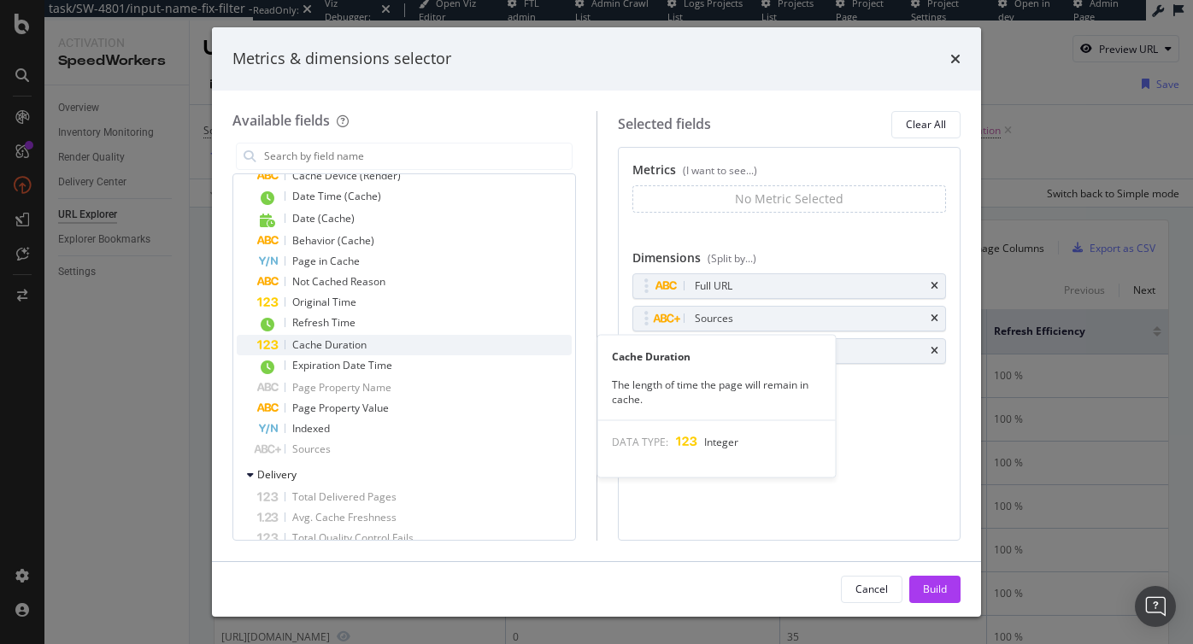
scroll to position [0, 0]
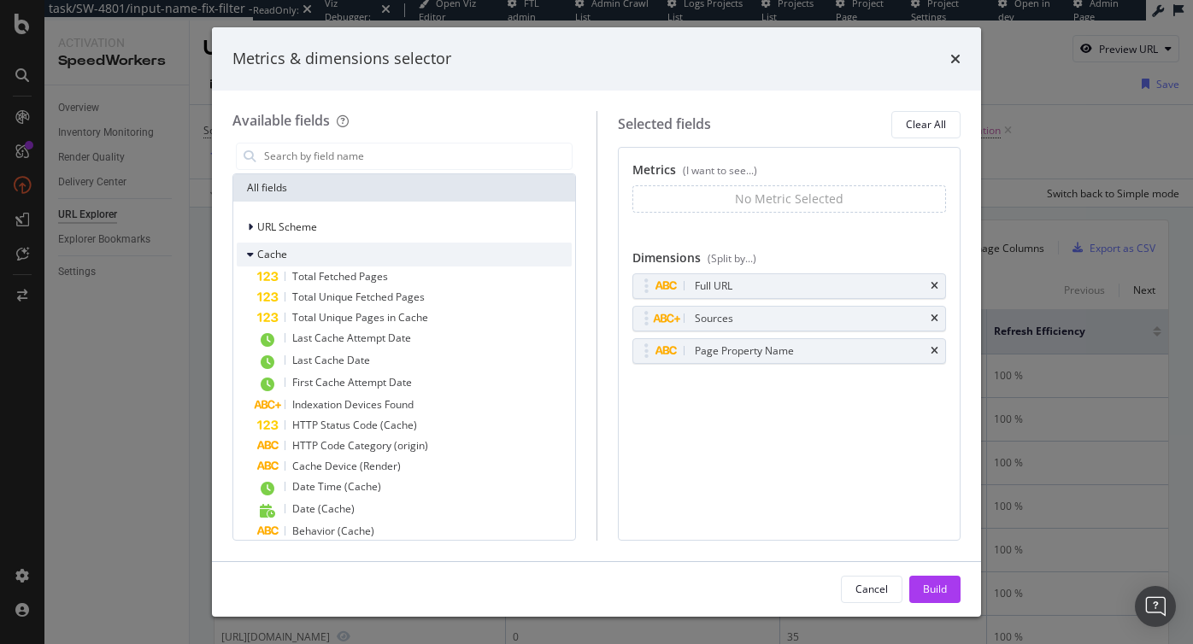
click at [363, 263] on div "Cache" at bounding box center [404, 255] width 335 height 24
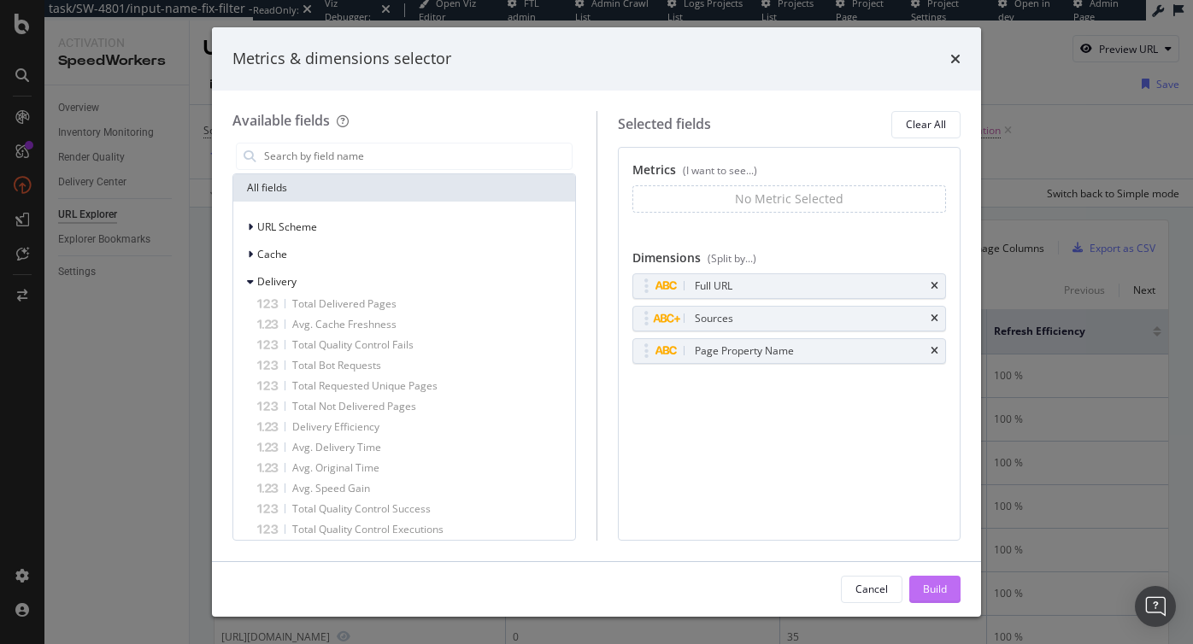
click at [942, 585] on div "Build" at bounding box center [935, 589] width 24 height 15
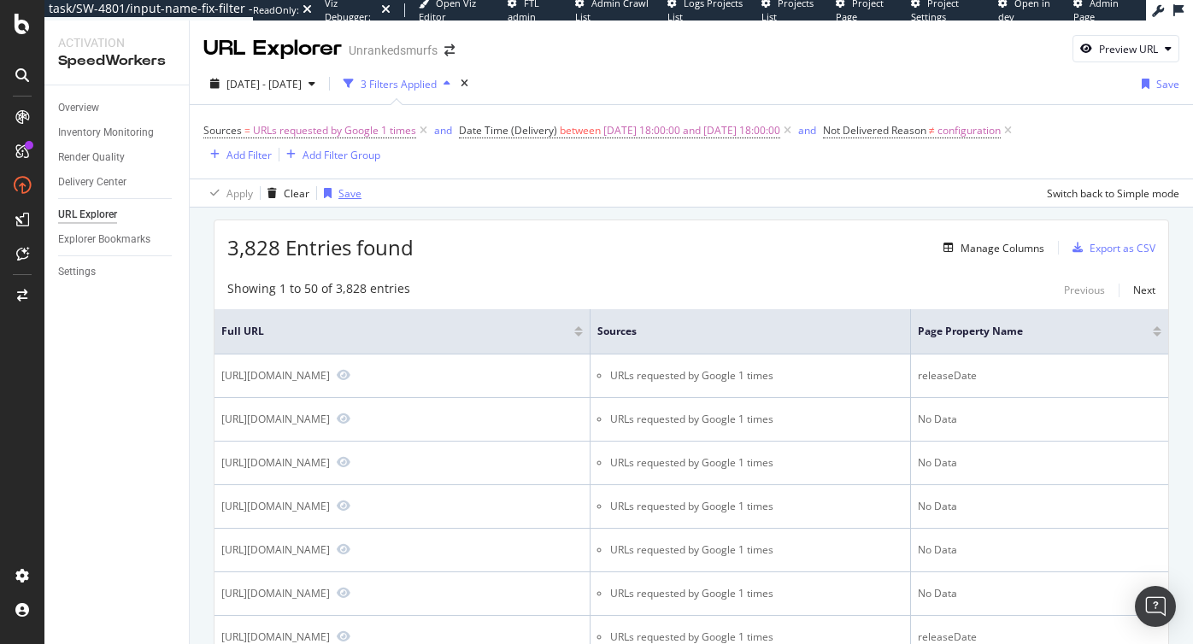
click at [341, 188] on div "Save" at bounding box center [349, 193] width 23 height 15
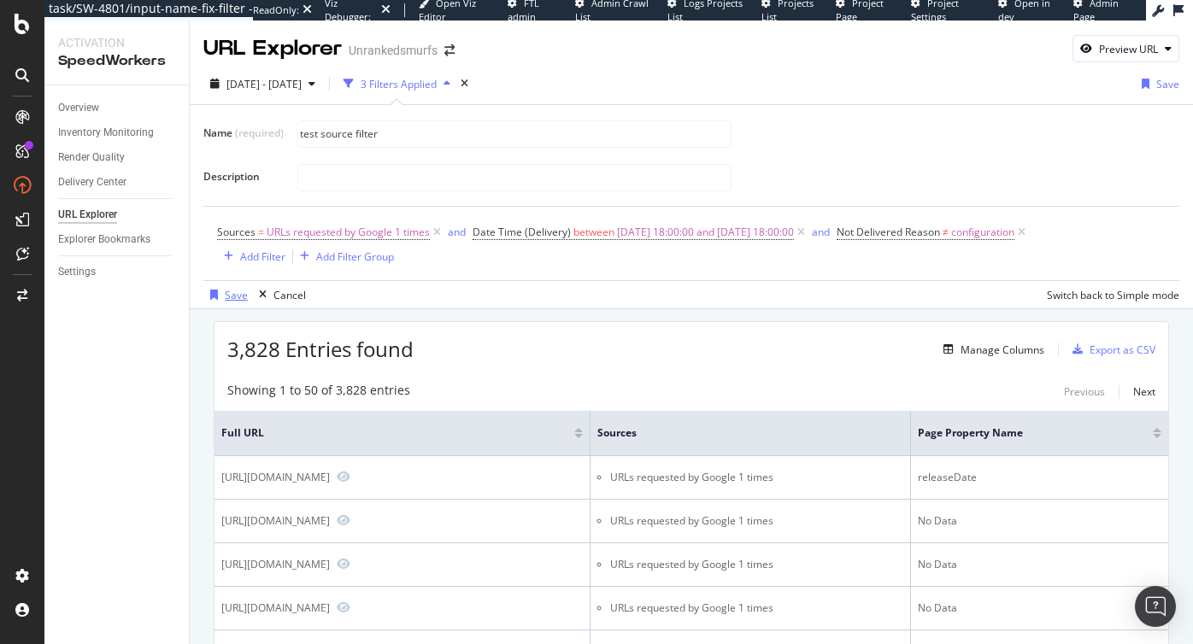
type input "test source filter"
click at [231, 291] on div "Save" at bounding box center [236, 295] width 23 height 15
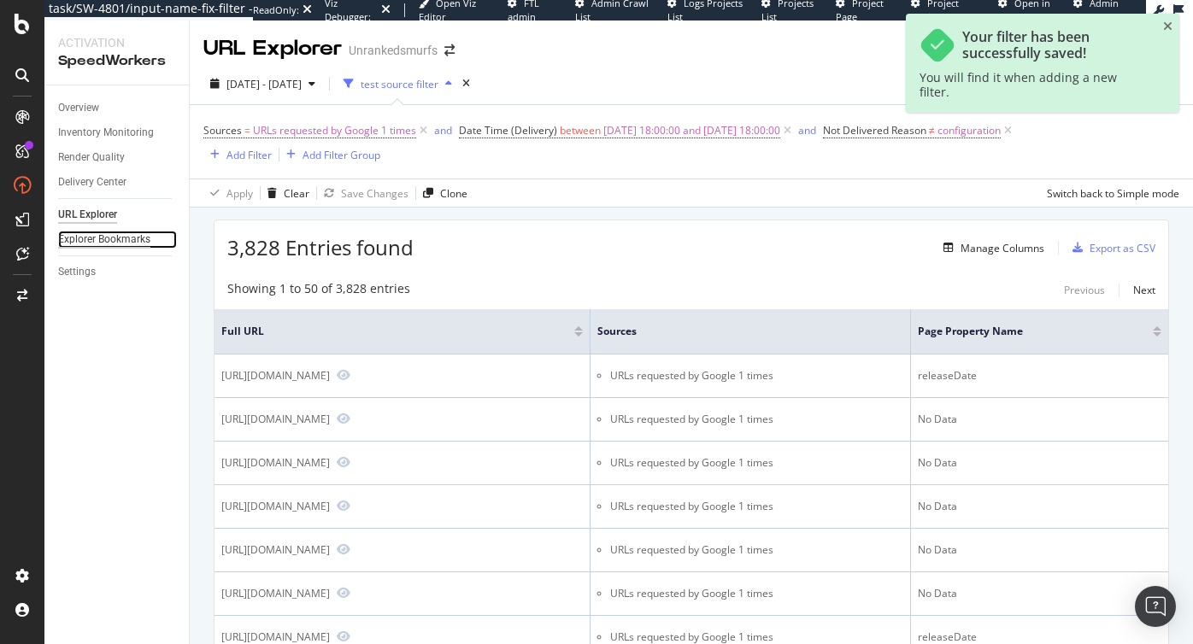
click at [104, 235] on div "Explorer Bookmarks" at bounding box center [104, 240] width 92 height 18
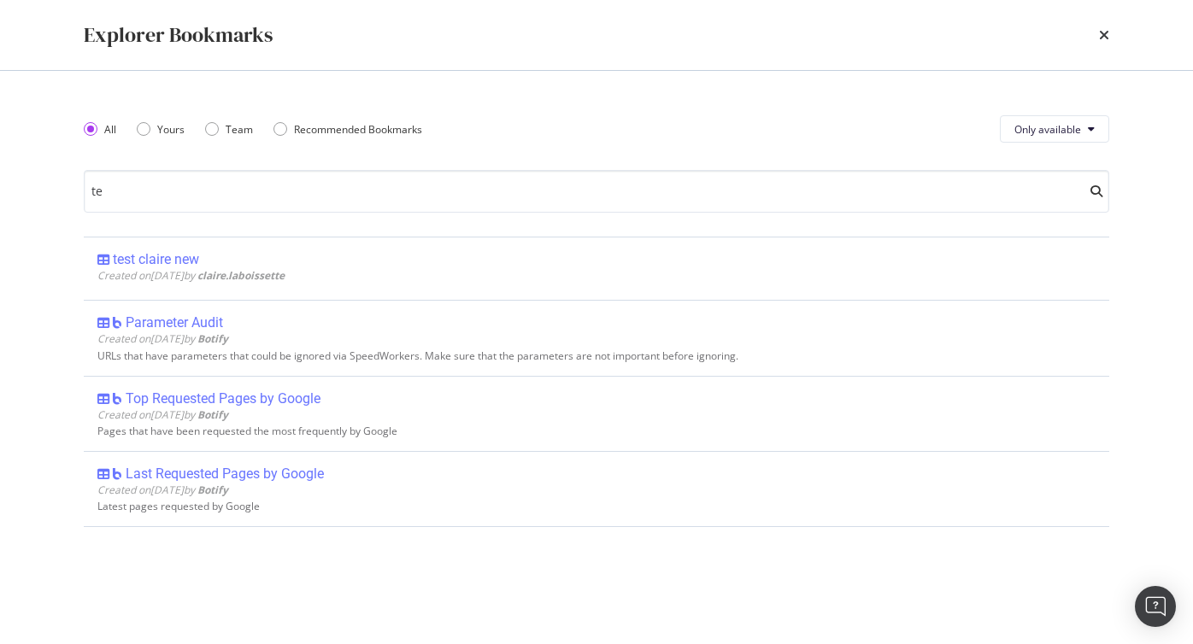
type input "t"
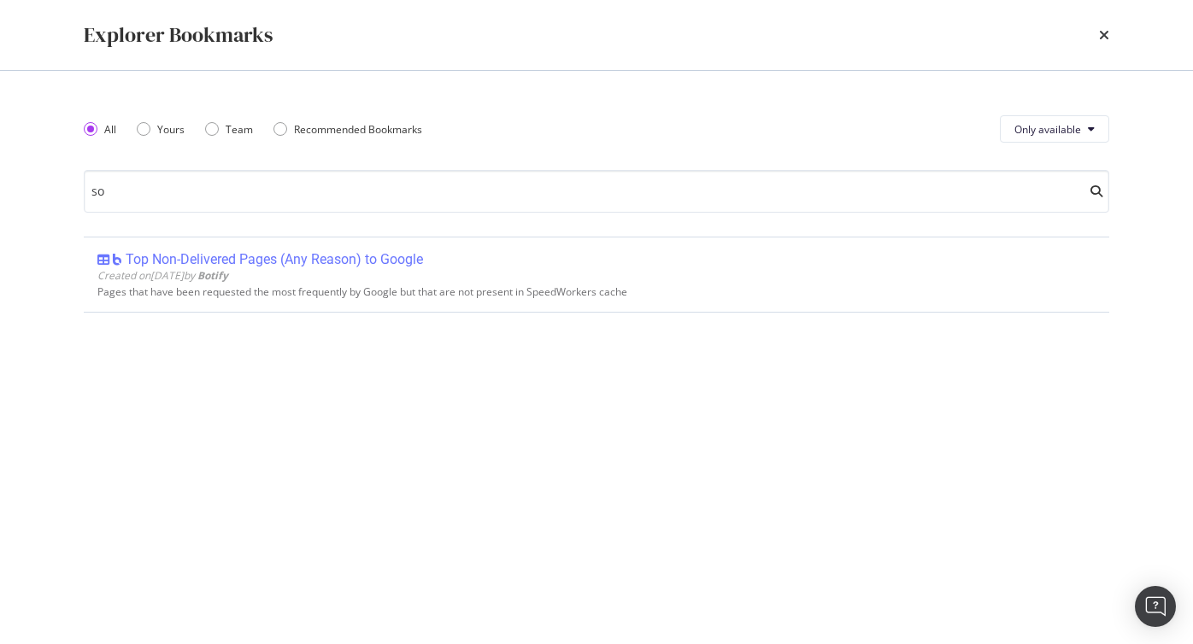
type input "s"
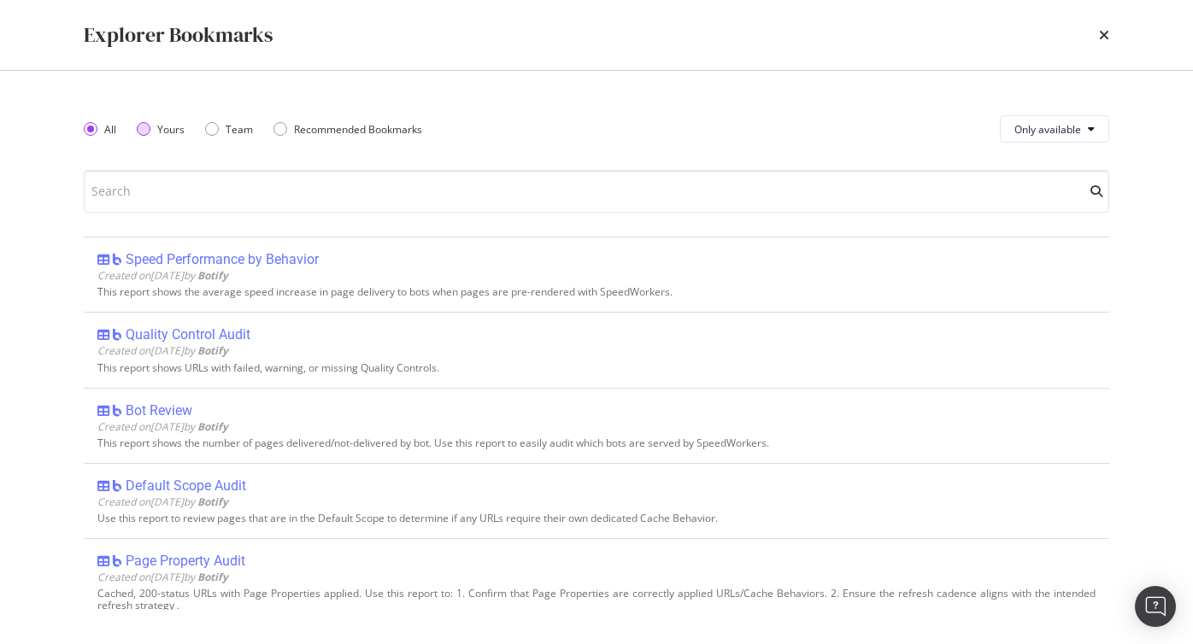
click at [154, 125] on div "Yours" at bounding box center [161, 129] width 48 height 15
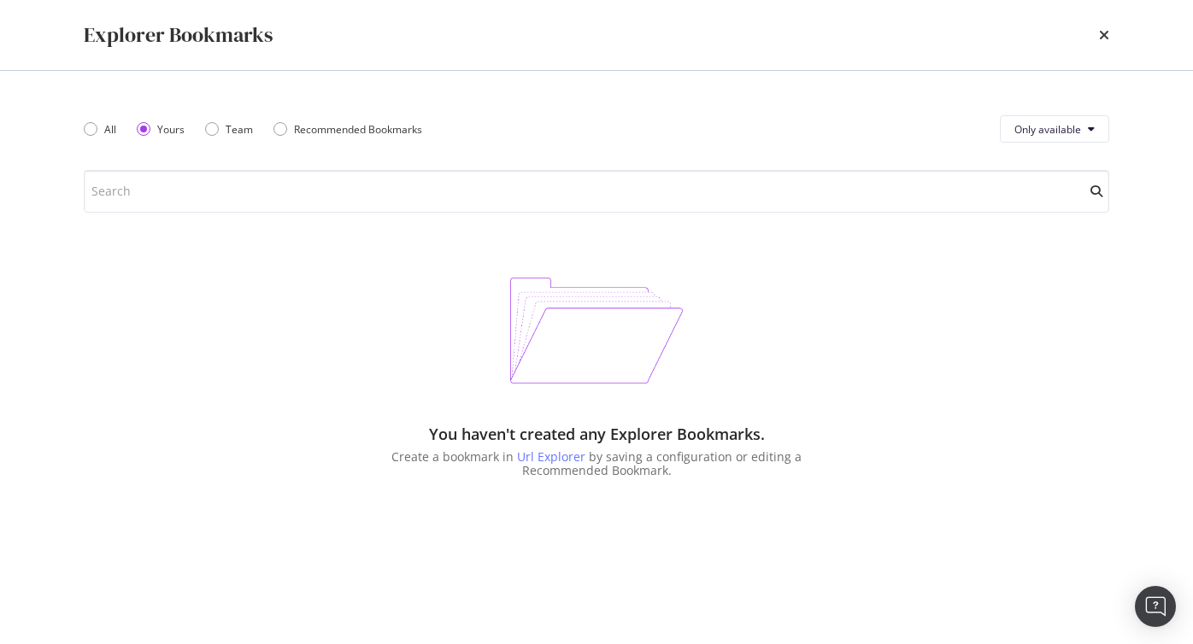
click at [1113, 32] on div "Explorer Bookmarks" at bounding box center [597, 35] width 1094 height 70
click at [1097, 33] on div "Explorer Bookmarks" at bounding box center [597, 35] width 1026 height 29
click at [1107, 32] on icon "times" at bounding box center [1104, 35] width 10 height 14
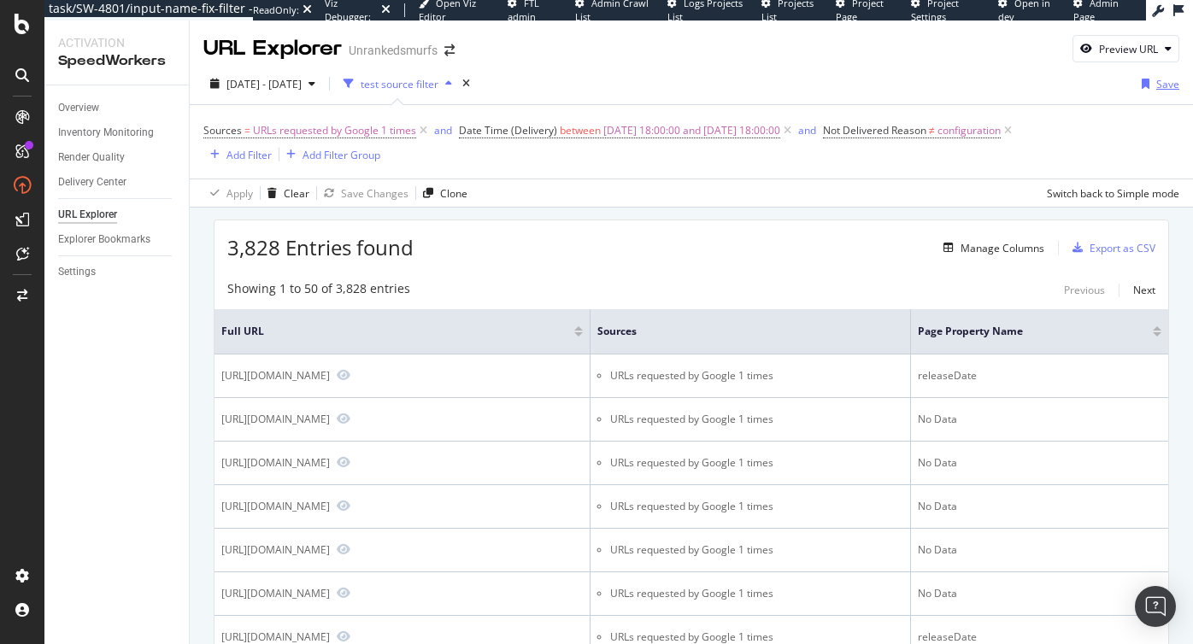
click at [1164, 85] on div "Save" at bounding box center [1167, 84] width 23 height 15
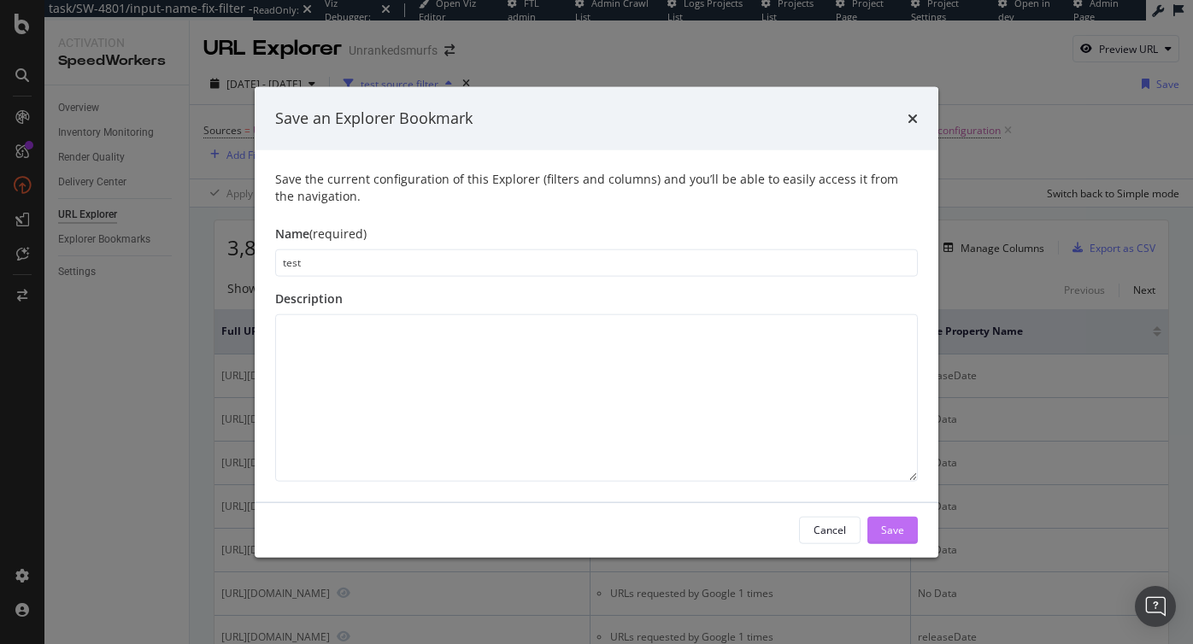
type input "test"
click at [886, 537] on div "Save" at bounding box center [892, 530] width 23 height 15
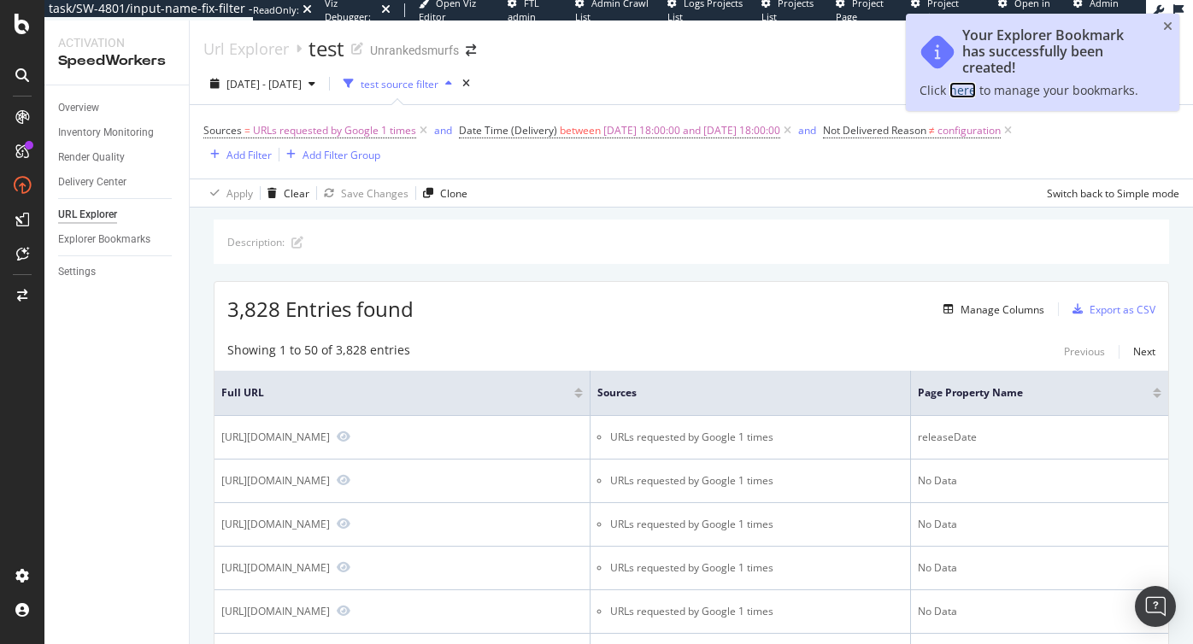
click at [957, 89] on link "here" at bounding box center [963, 90] width 26 height 16
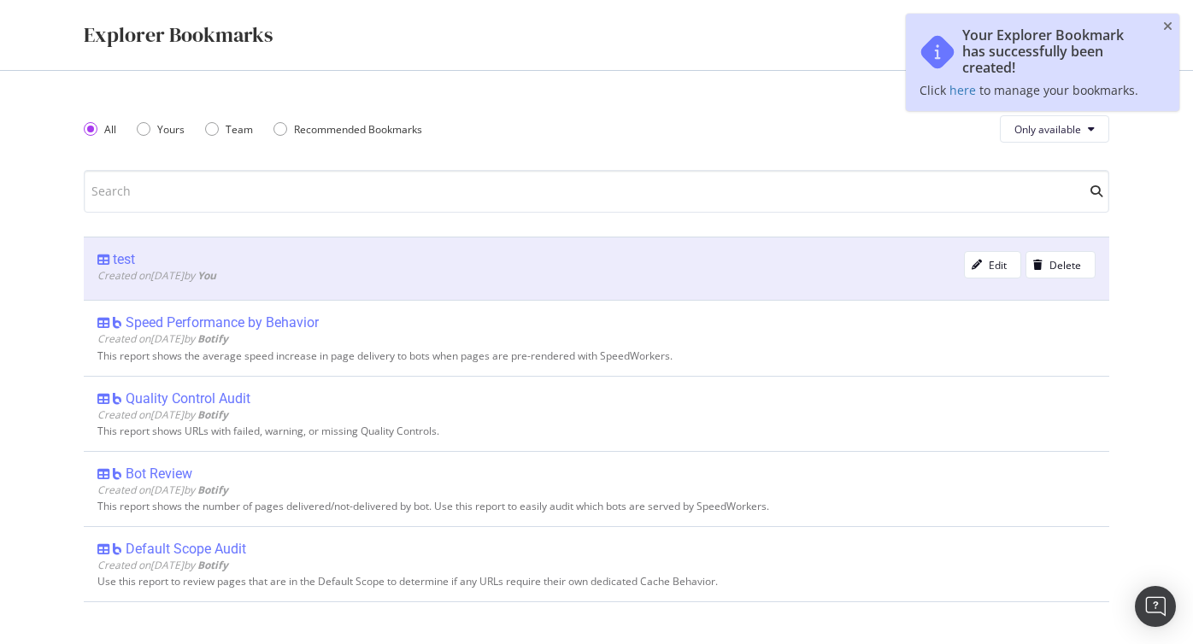
click at [186, 262] on div "test" at bounding box center [530, 259] width 867 height 17
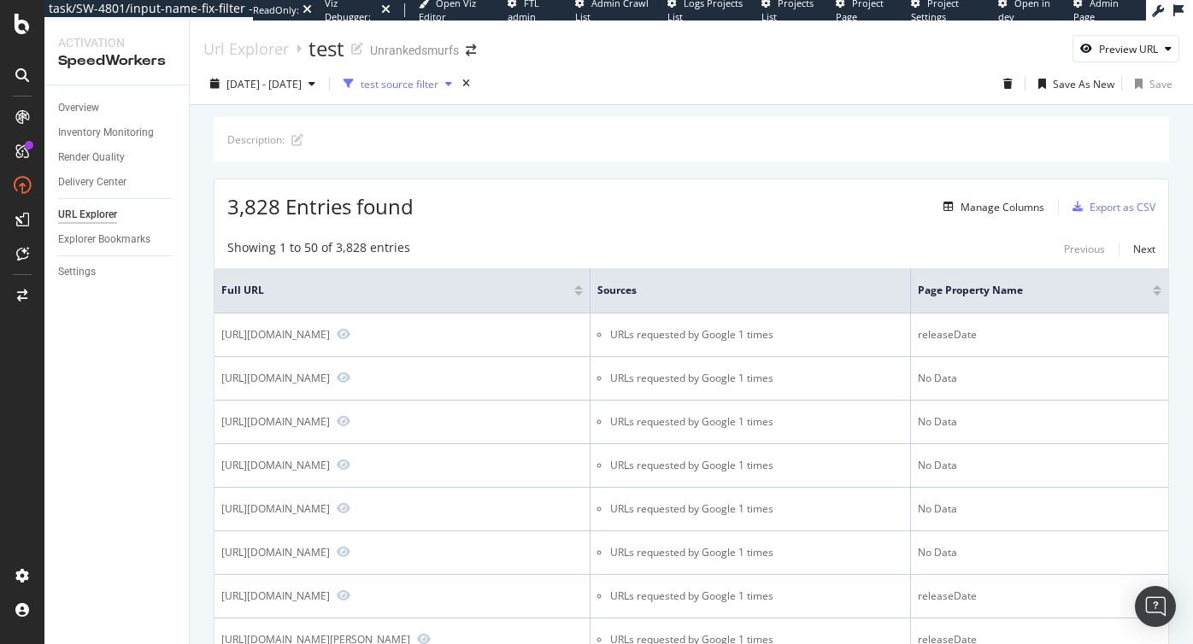
click at [438, 84] on div "test source filter" at bounding box center [400, 84] width 78 height 15
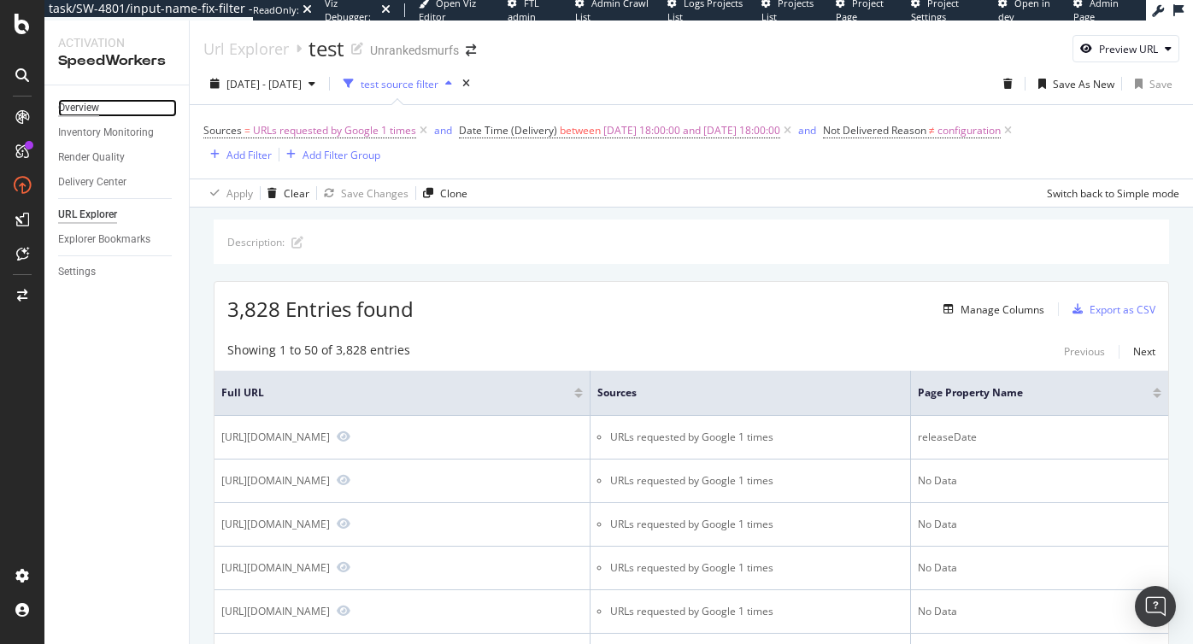
click at [86, 105] on div "Overview" at bounding box center [78, 108] width 41 height 18
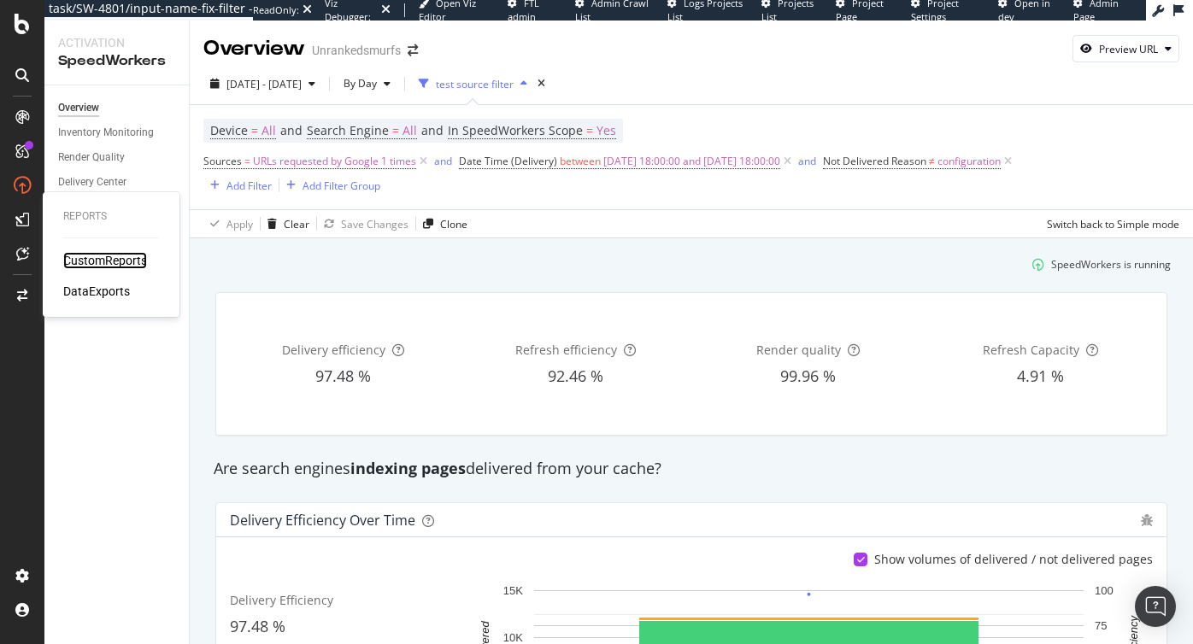
click at [114, 263] on div "CustomReports" at bounding box center [105, 260] width 84 height 17
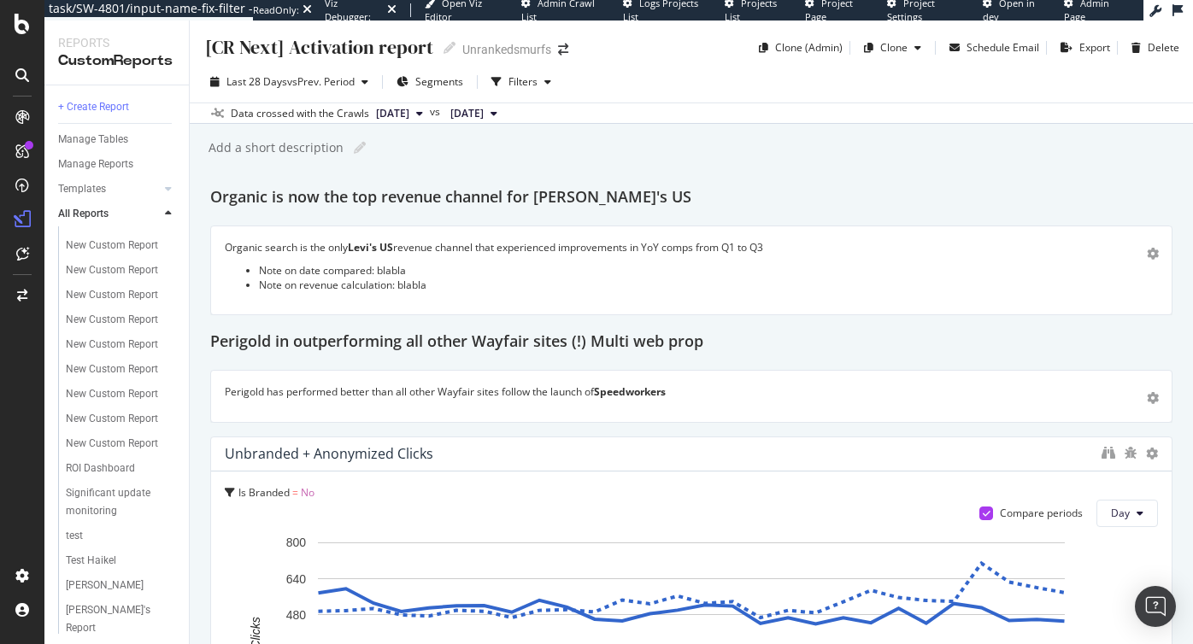
scroll to position [558, 0]
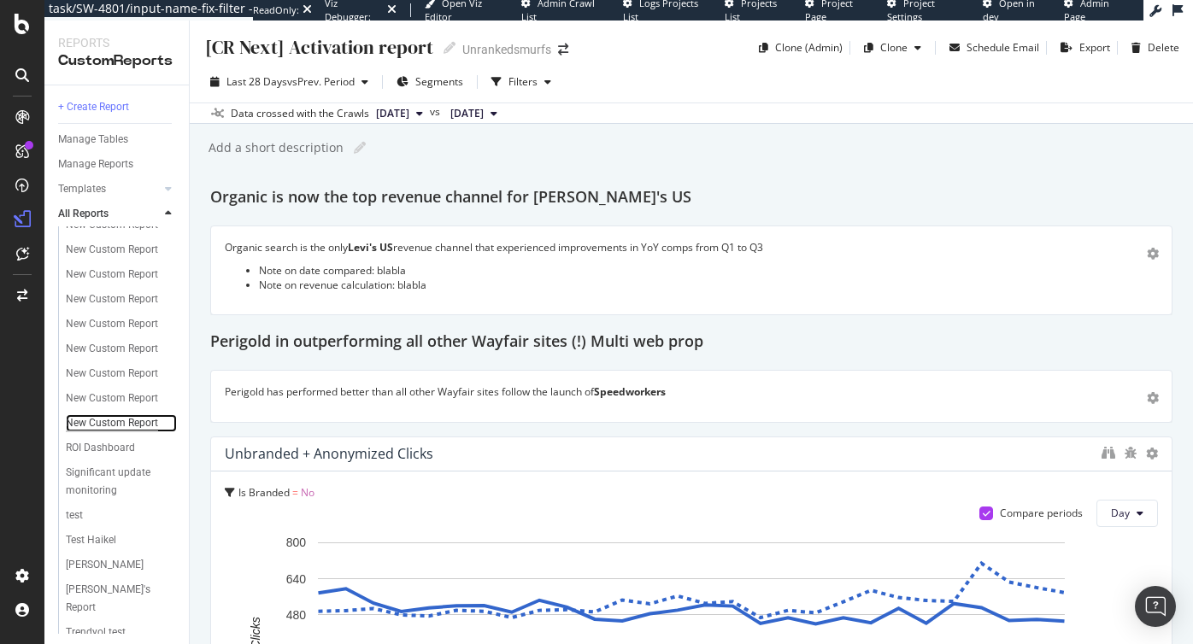
click at [114, 415] on div "New Custom Report" at bounding box center [112, 424] width 92 height 18
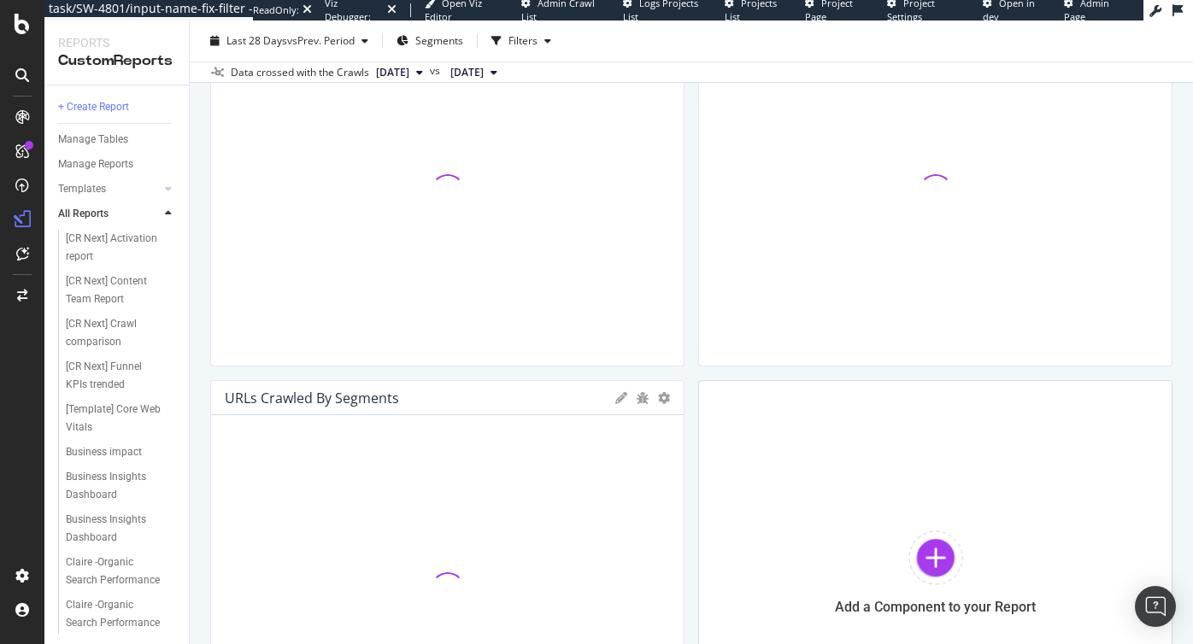
scroll to position [1200, 0]
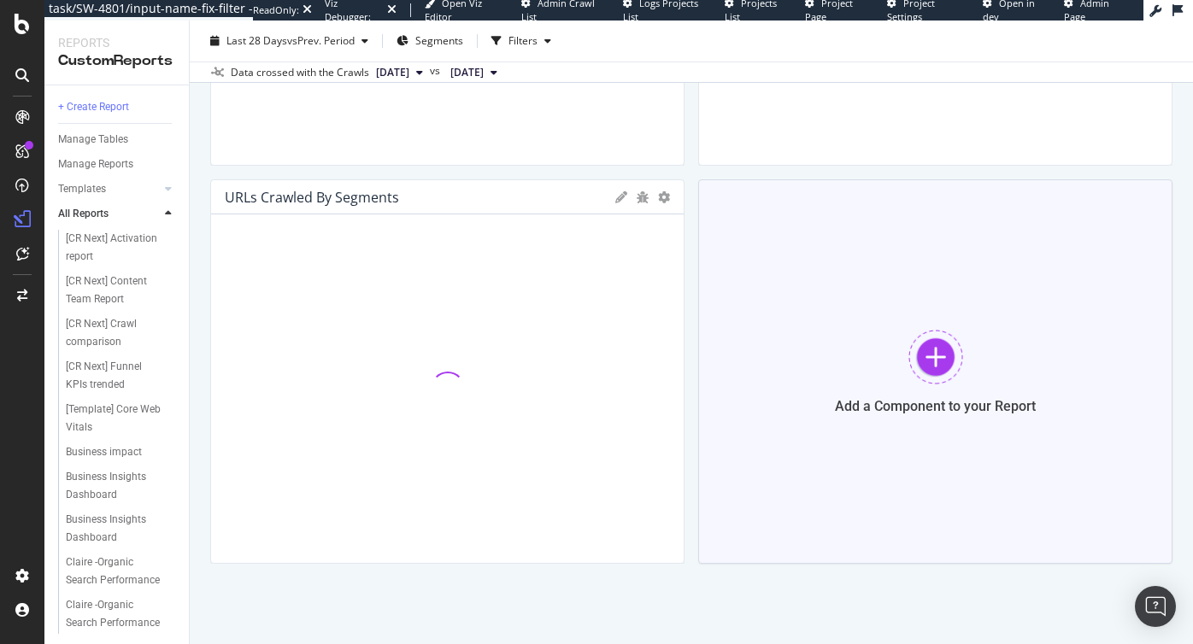
click at [827, 368] on div "Add a Component to your Report" at bounding box center [935, 371] width 474 height 385
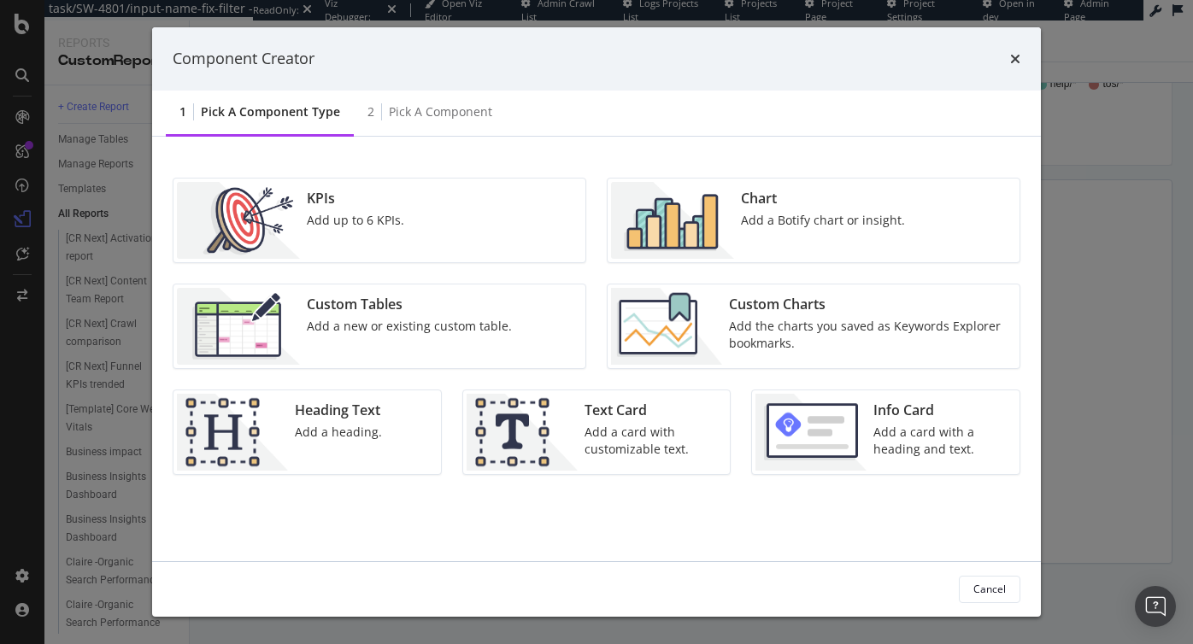
click at [433, 221] on div "KPIs Add up to 6 KPIs." at bounding box center [380, 221] width 412 height 84
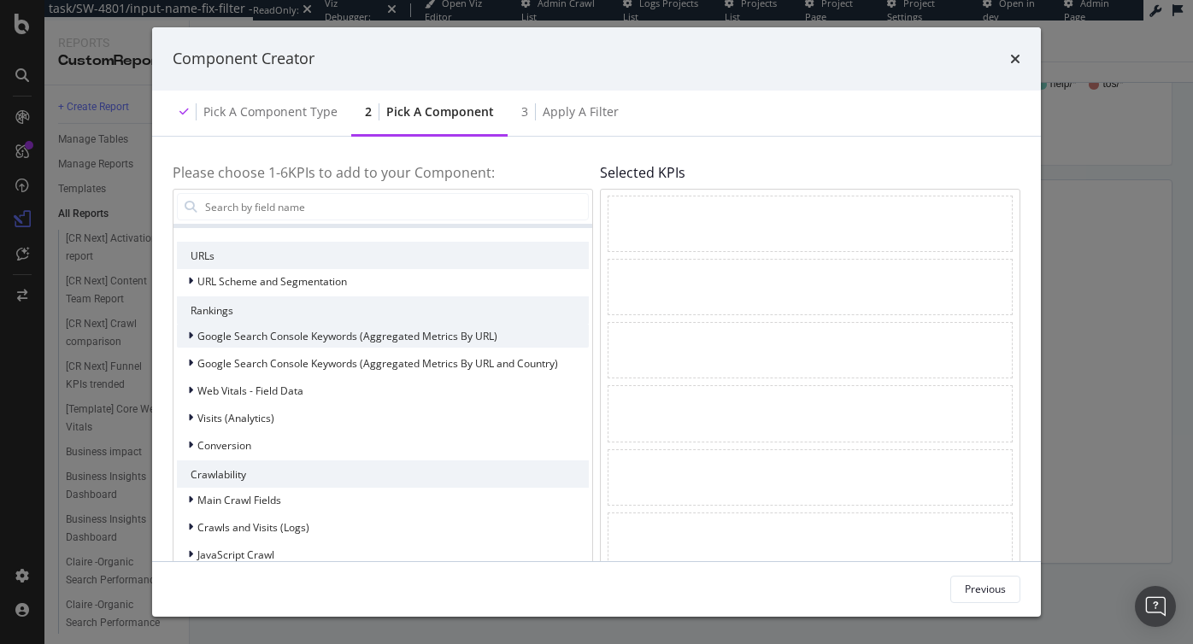
scroll to position [0, 0]
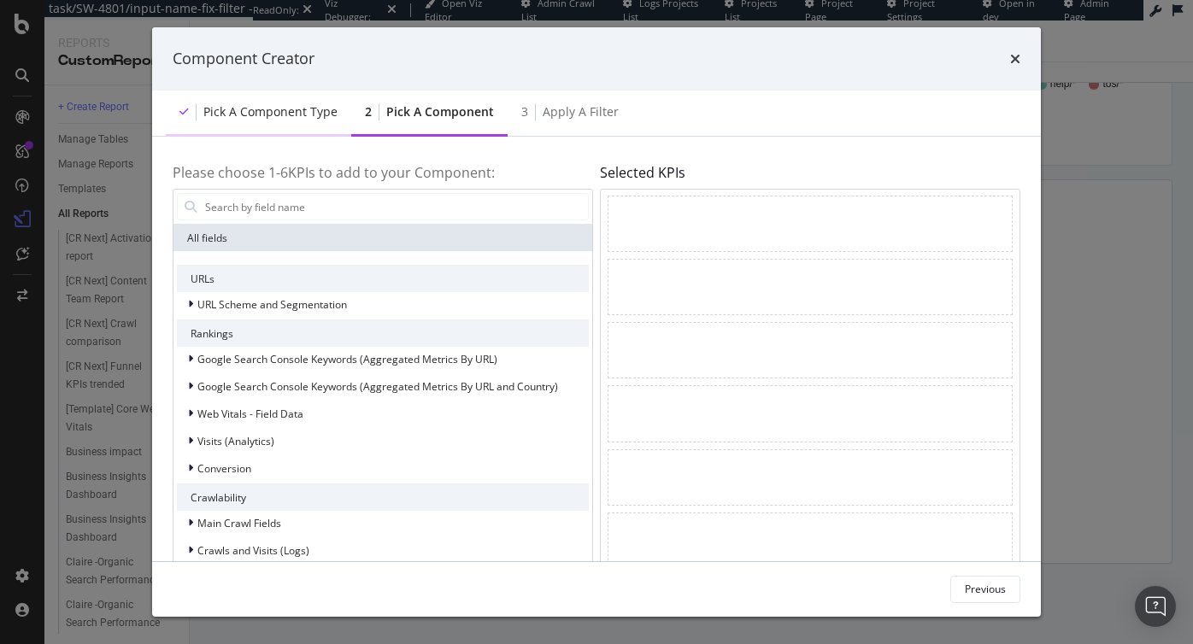
click at [223, 112] on div "Pick a Component type" at bounding box center [270, 111] width 134 height 17
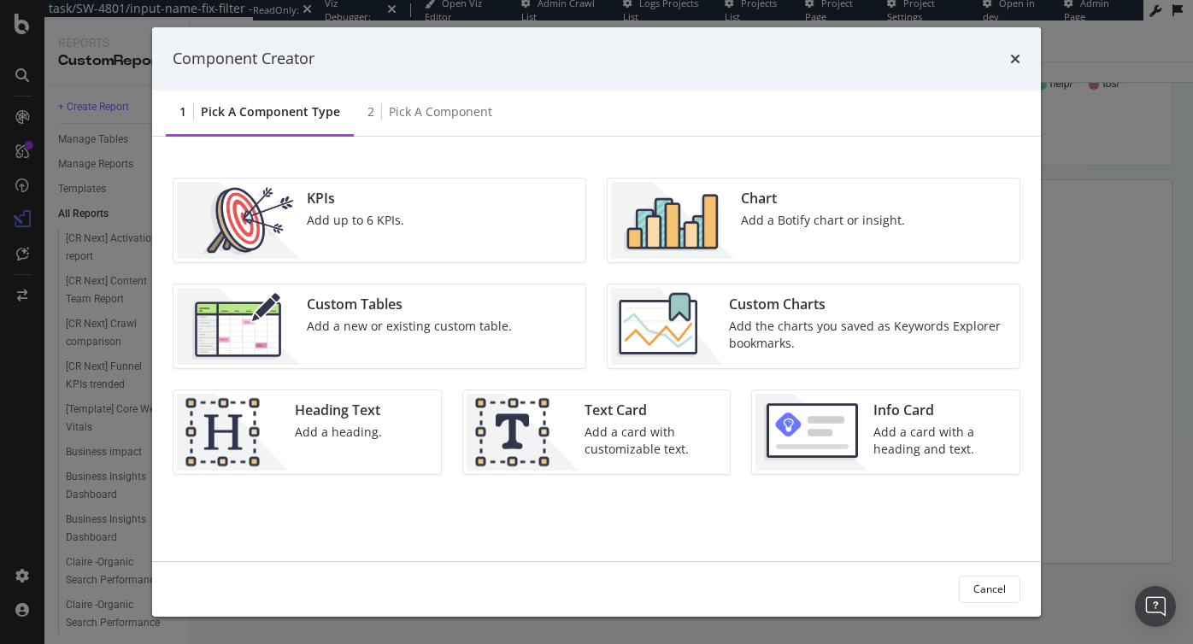
click at [751, 216] on div "Add a Botify chart or insight." at bounding box center [823, 220] width 164 height 17
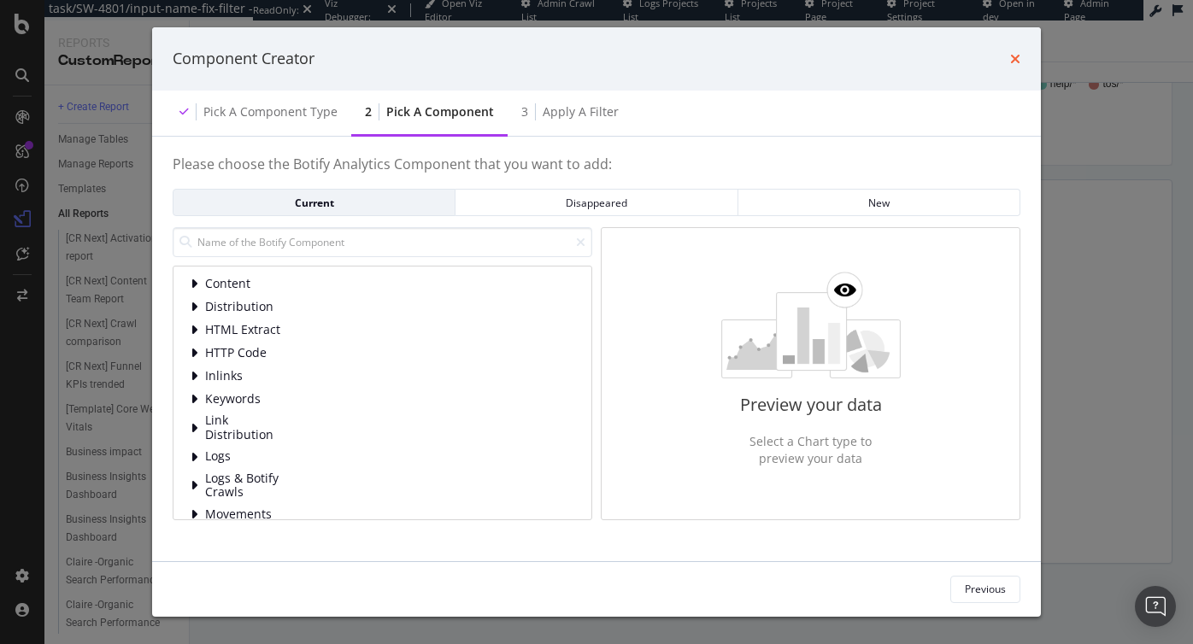
click at [1015, 58] on icon "times" at bounding box center [1015, 59] width 10 height 14
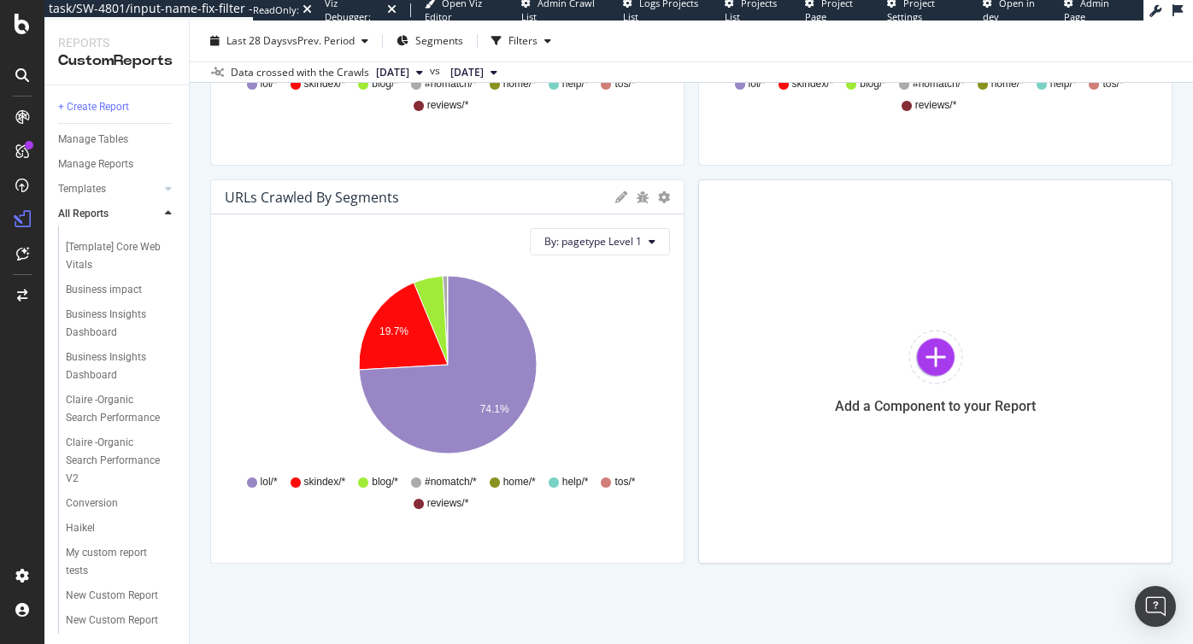
scroll to position [558, 0]
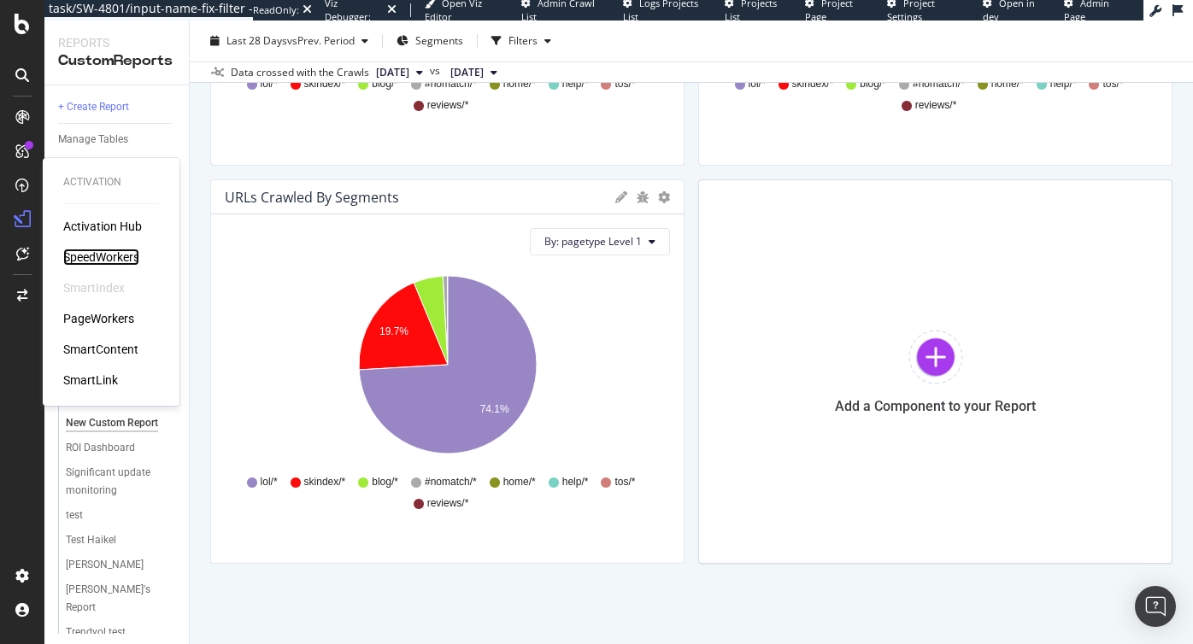
click at [115, 256] on div "SpeedWorkers" at bounding box center [101, 257] width 76 height 17
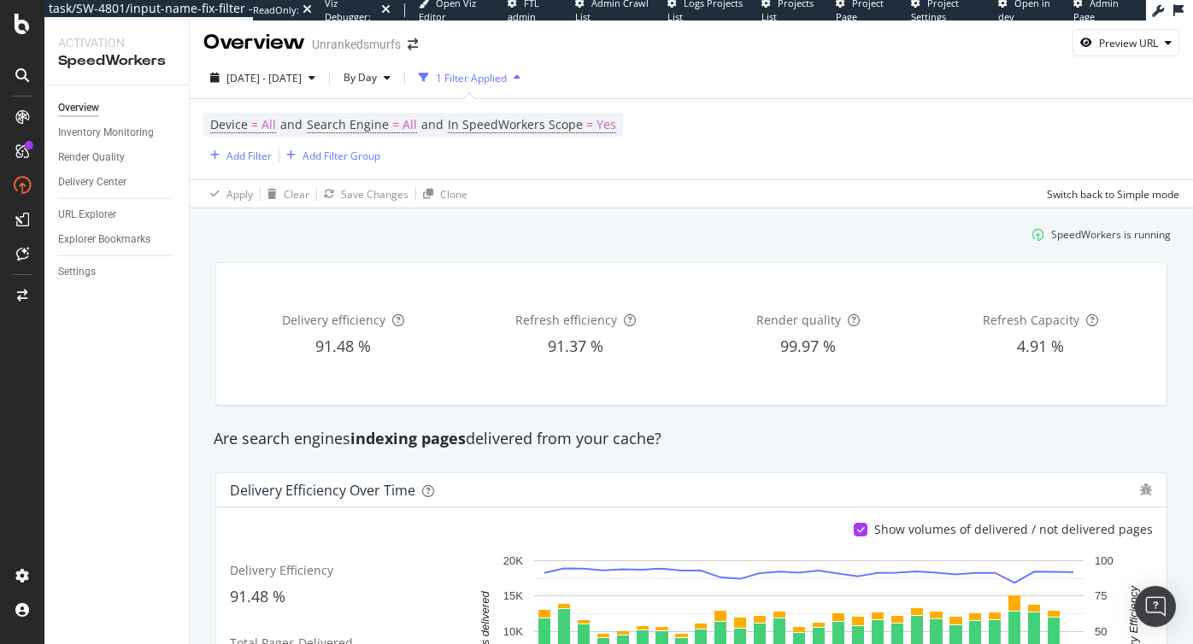
scroll to position [8, 0]
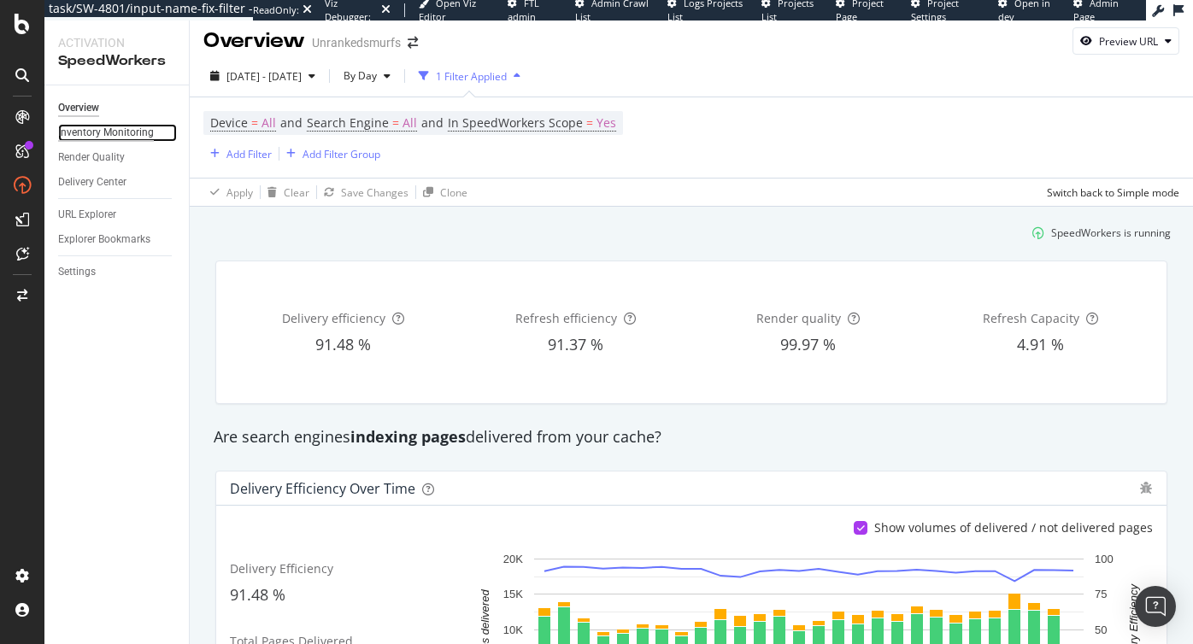
click at [100, 132] on div "Inventory Monitoring" at bounding box center [106, 133] width 96 height 18
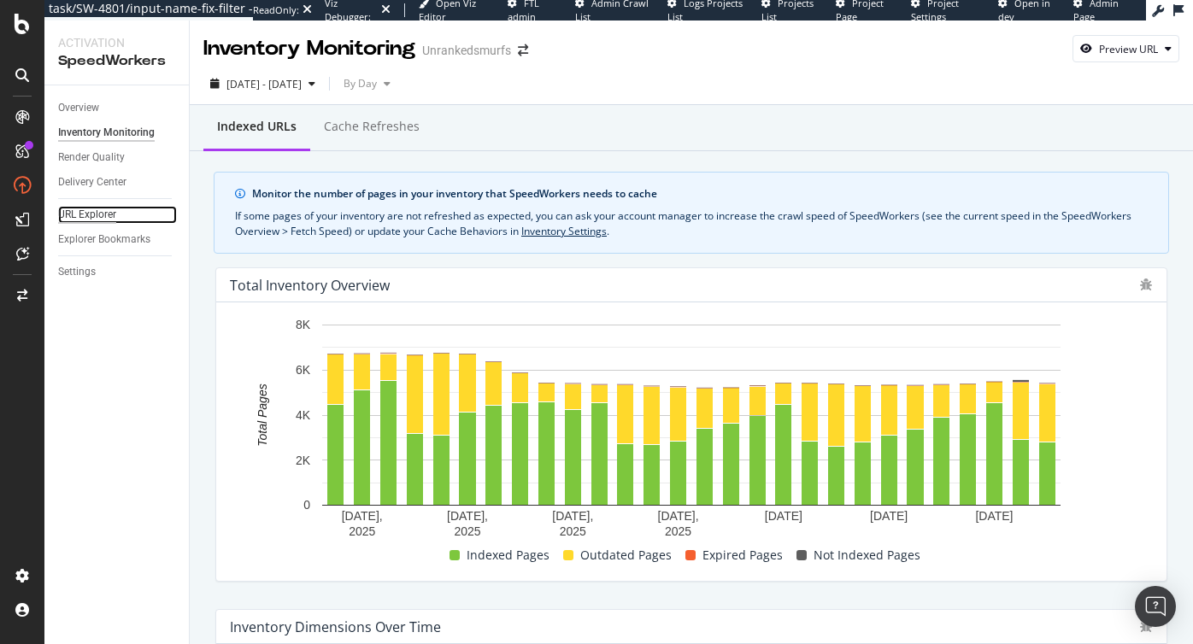
click at [110, 216] on div "URL Explorer" at bounding box center [87, 215] width 58 height 18
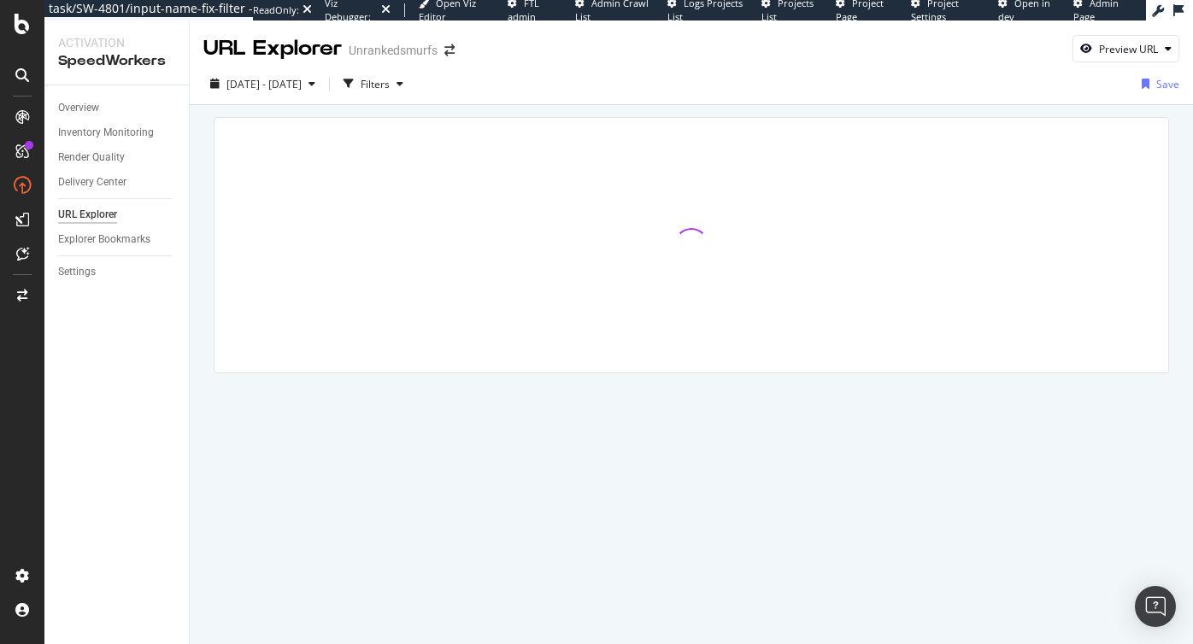
click at [132, 122] on div "Inventory Monitoring" at bounding box center [123, 133] width 131 height 25
click at [114, 132] on div "Inventory Monitoring" at bounding box center [106, 133] width 96 height 18
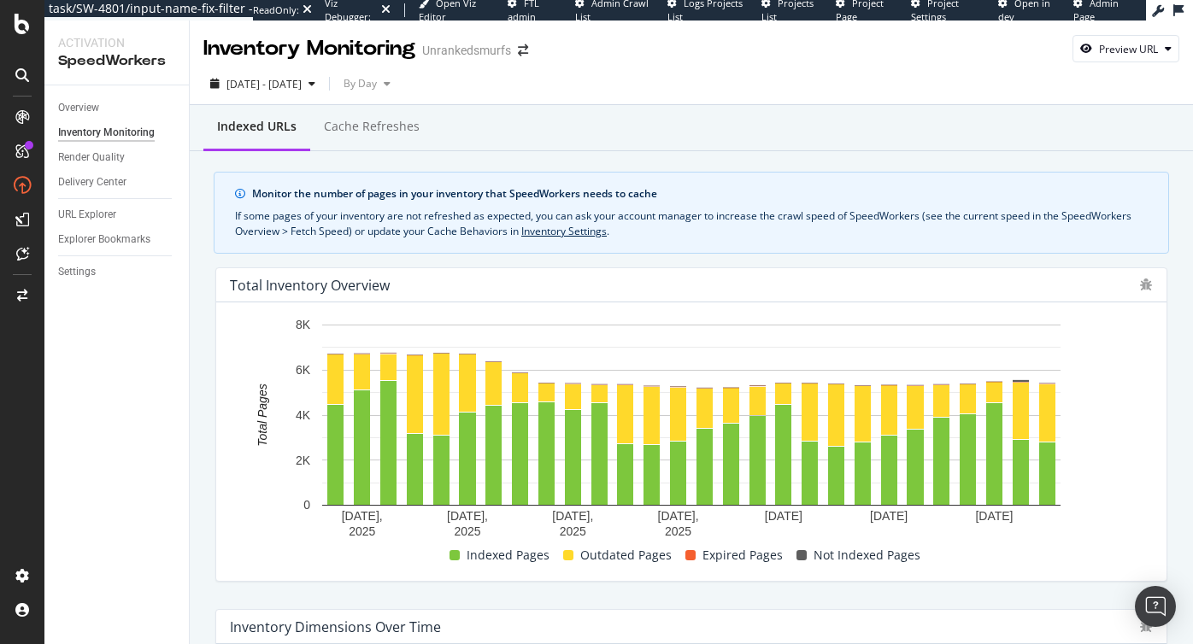
click at [74, 96] on div "Overview" at bounding box center [123, 108] width 131 height 25
click at [77, 99] on div "Overview" at bounding box center [78, 108] width 41 height 18
